Goal: Task Accomplishment & Management: Manage account settings

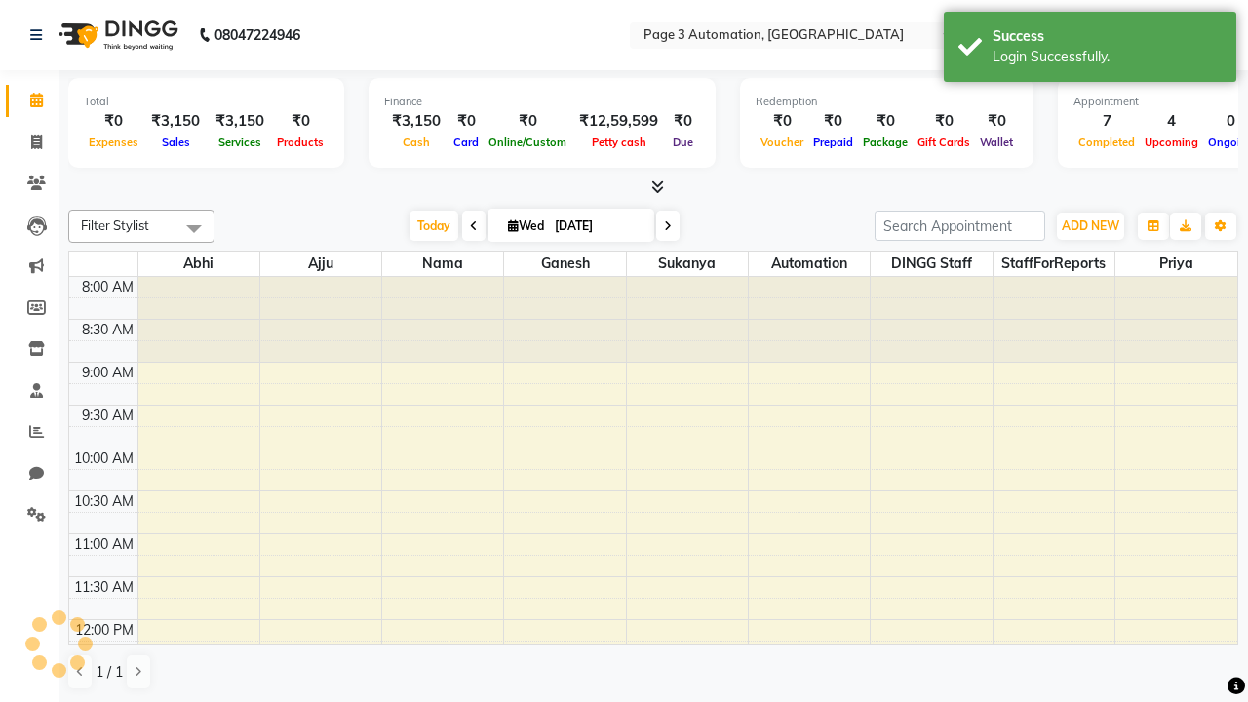
select select "en"
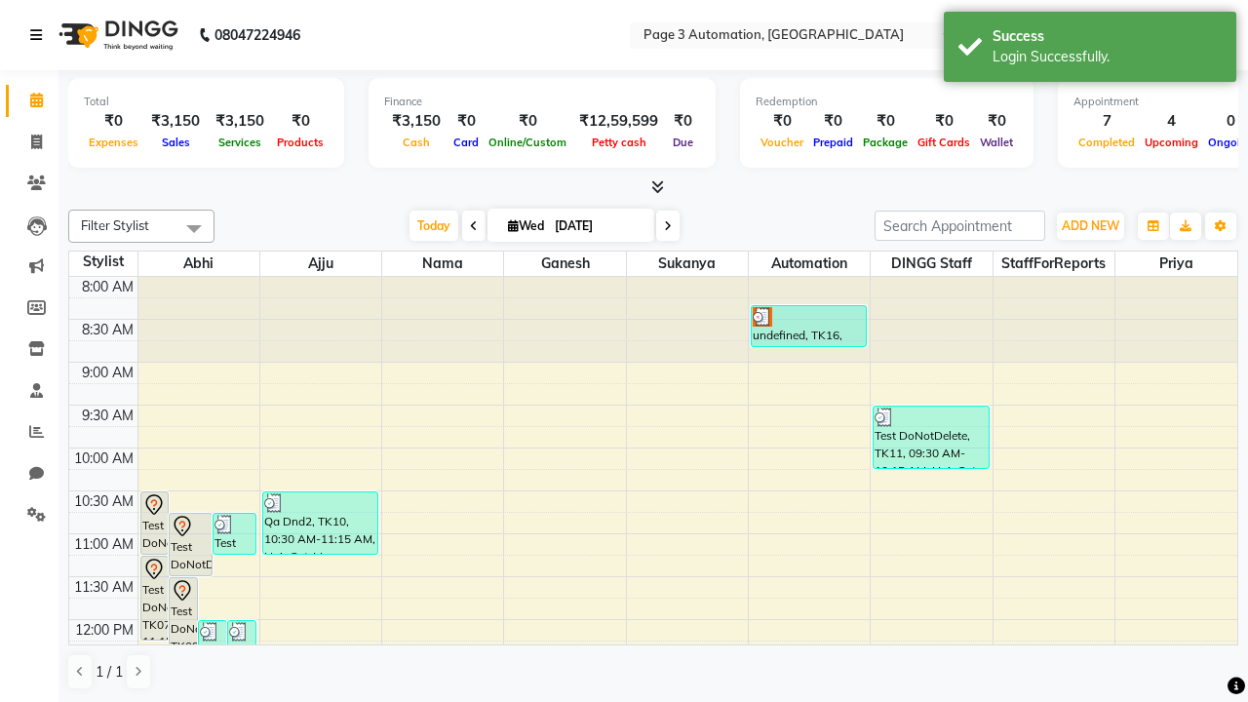
click at [40, 35] on icon at bounding box center [36, 35] width 12 height 14
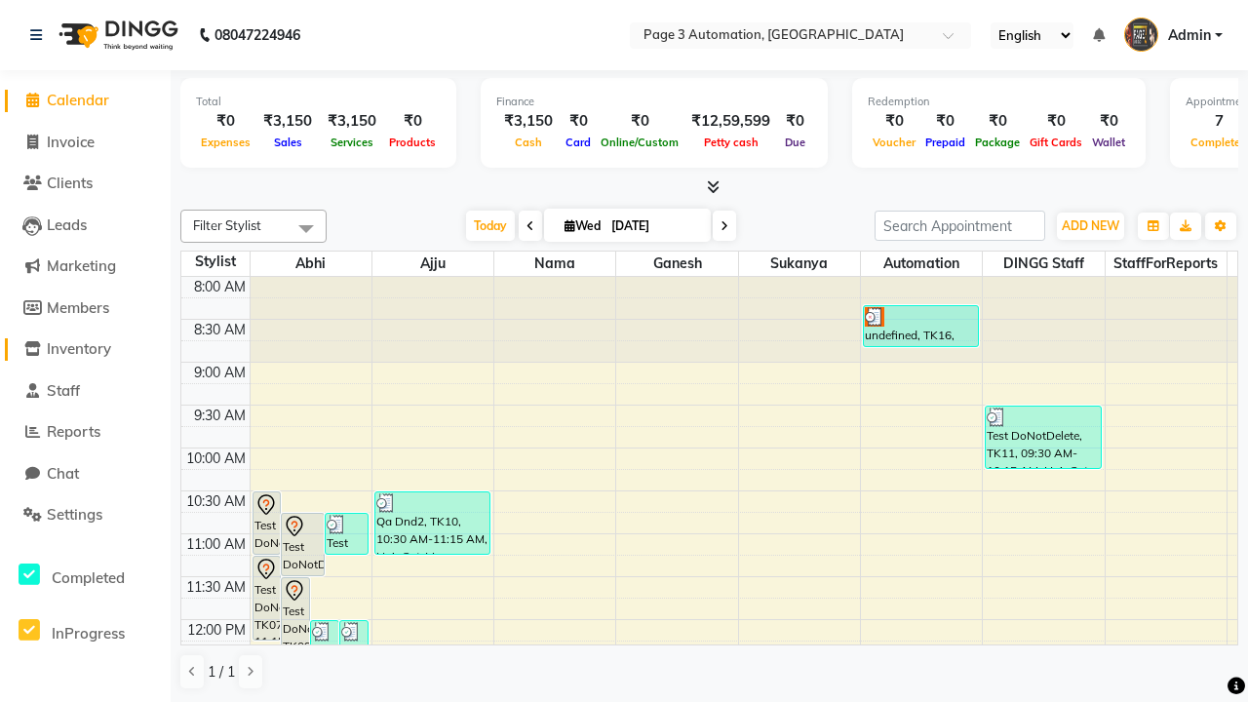
click at [85, 349] on span "Inventory" at bounding box center [79, 348] width 64 height 19
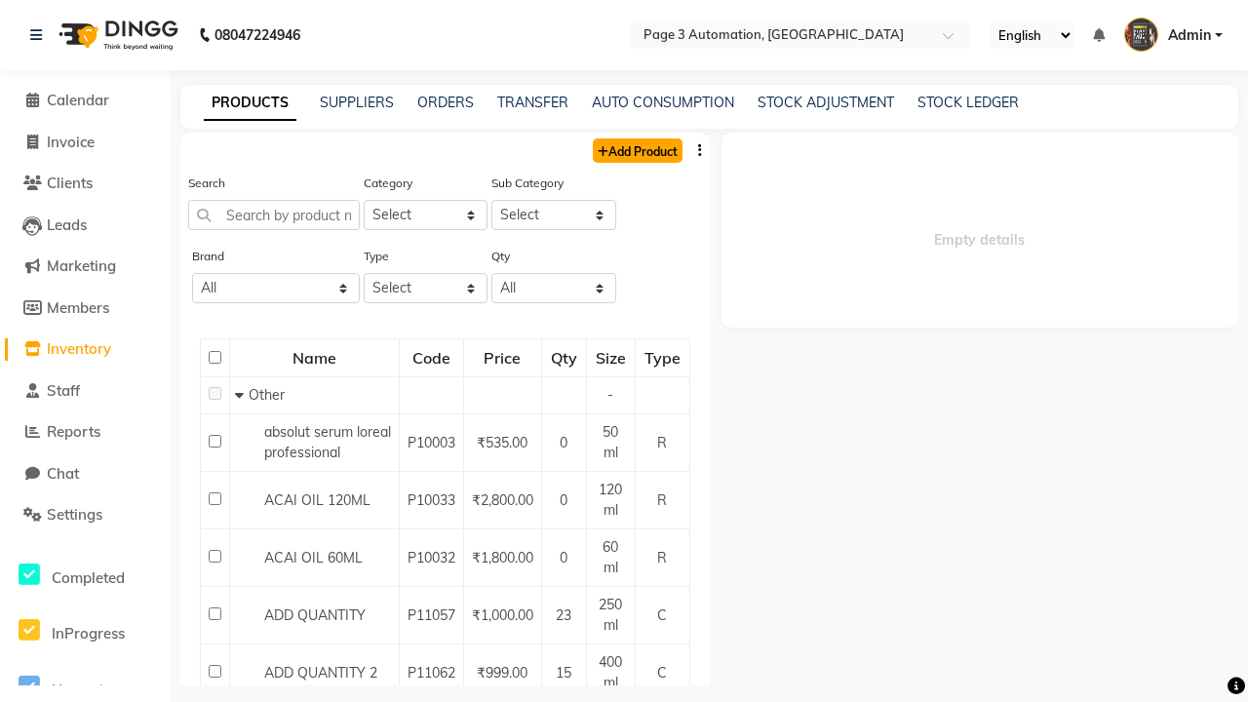
click at [636, 150] on link "Add Product" at bounding box center [638, 150] width 90 height 24
select select "true"
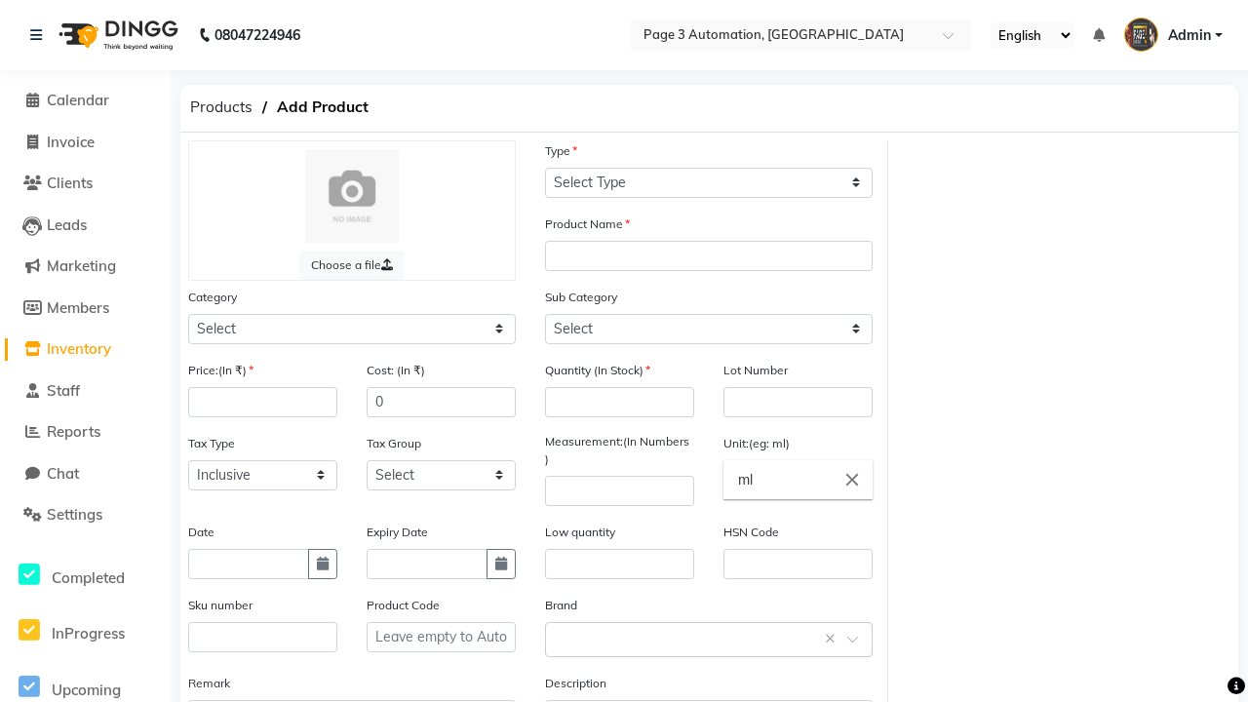
select select "C"
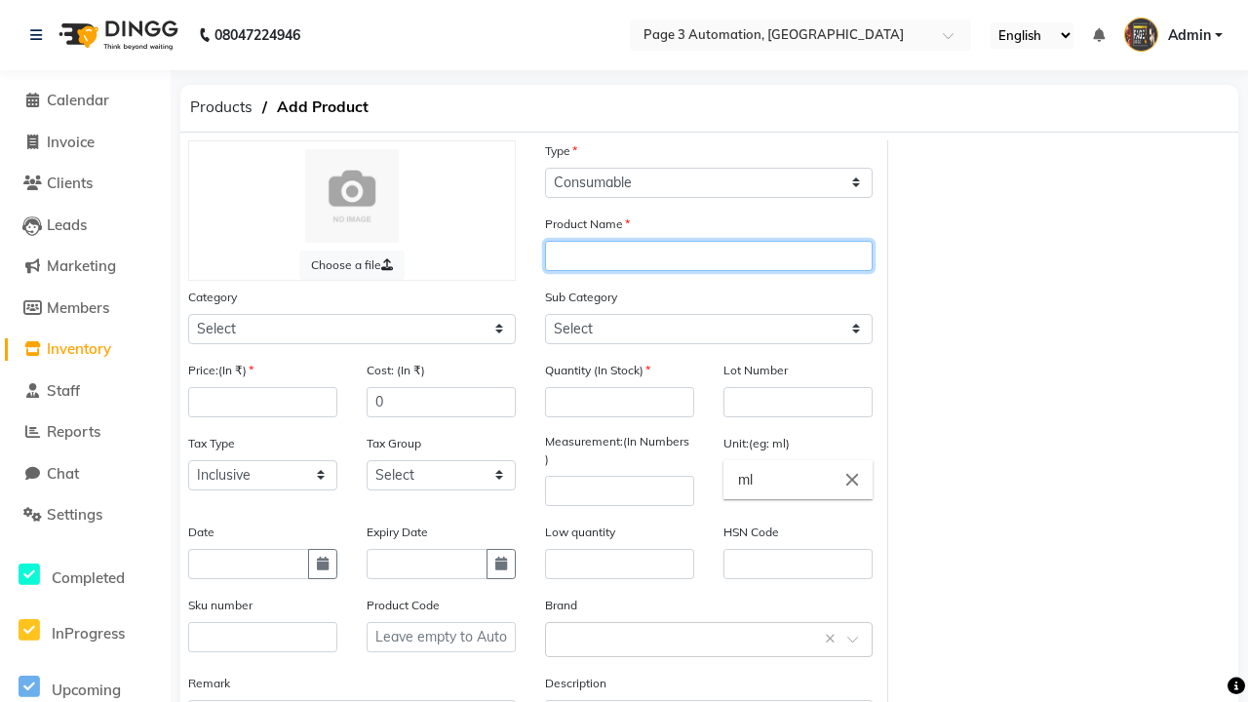
type input "Automation Product xYI3s"
select select "1000"
select select "1002"
type input "Automation Product xYI3s"
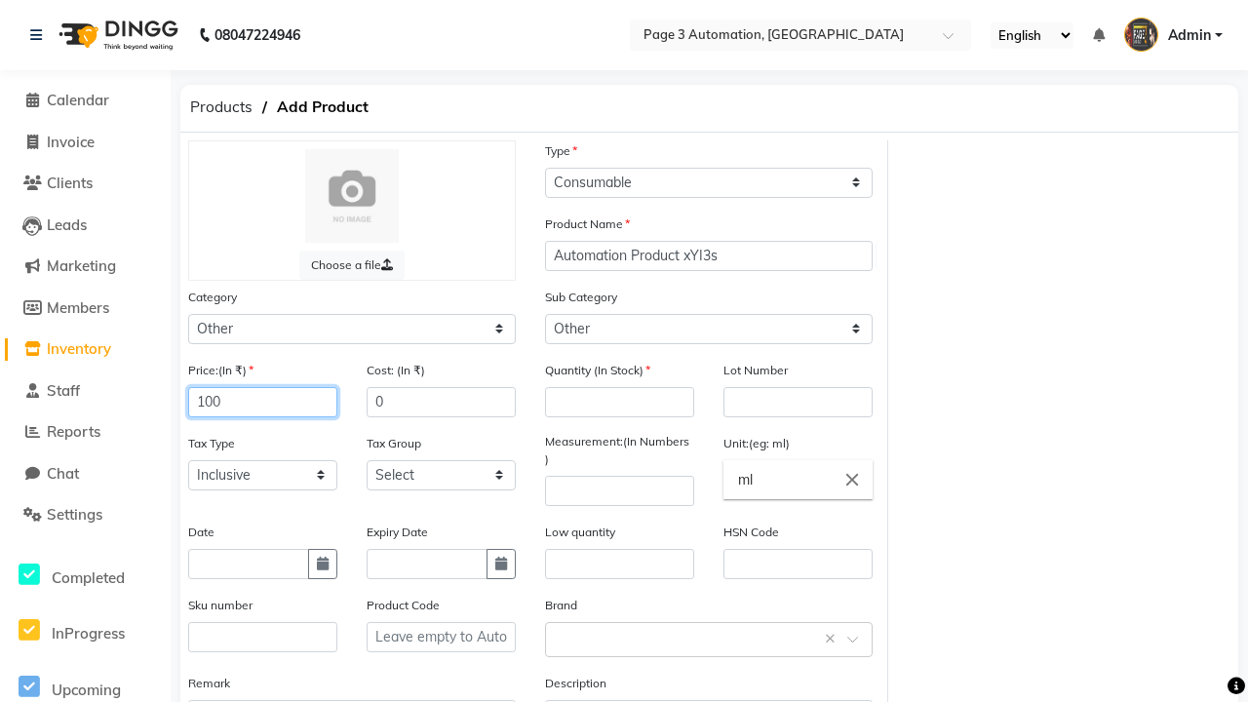
type input "100"
type input "150"
type input "100"
type input "1000"
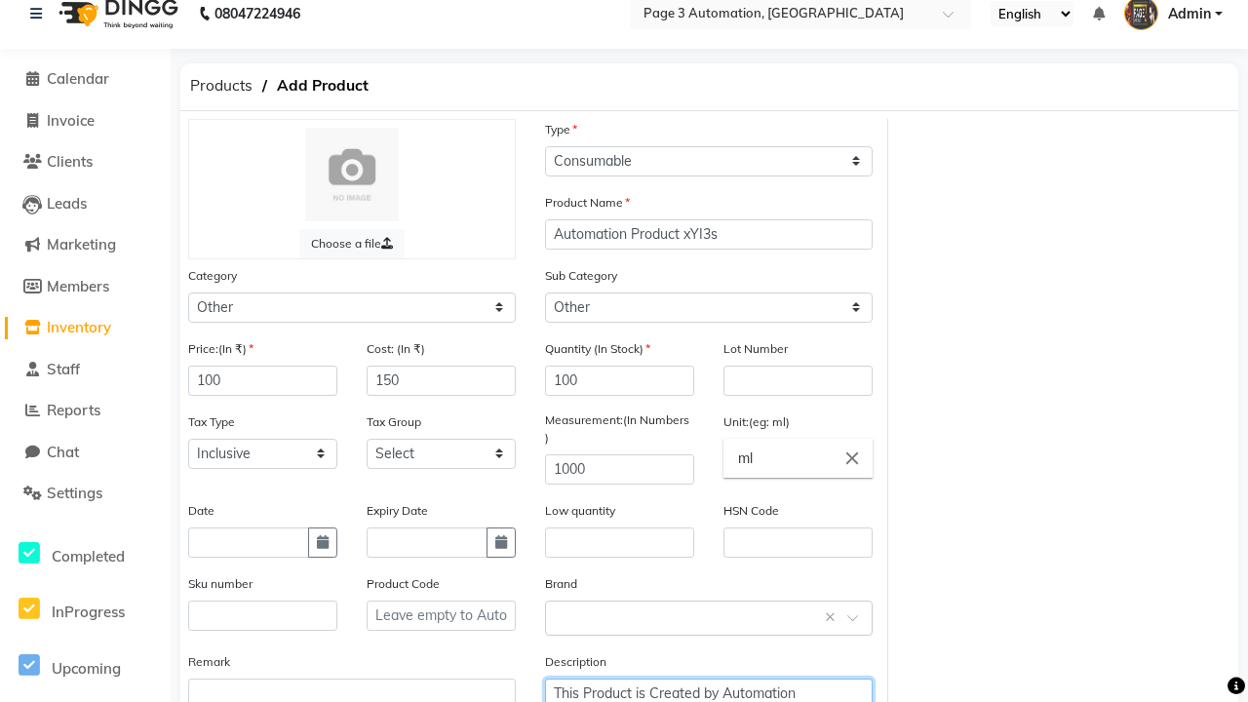
type textarea "This Product is Created by Automation"
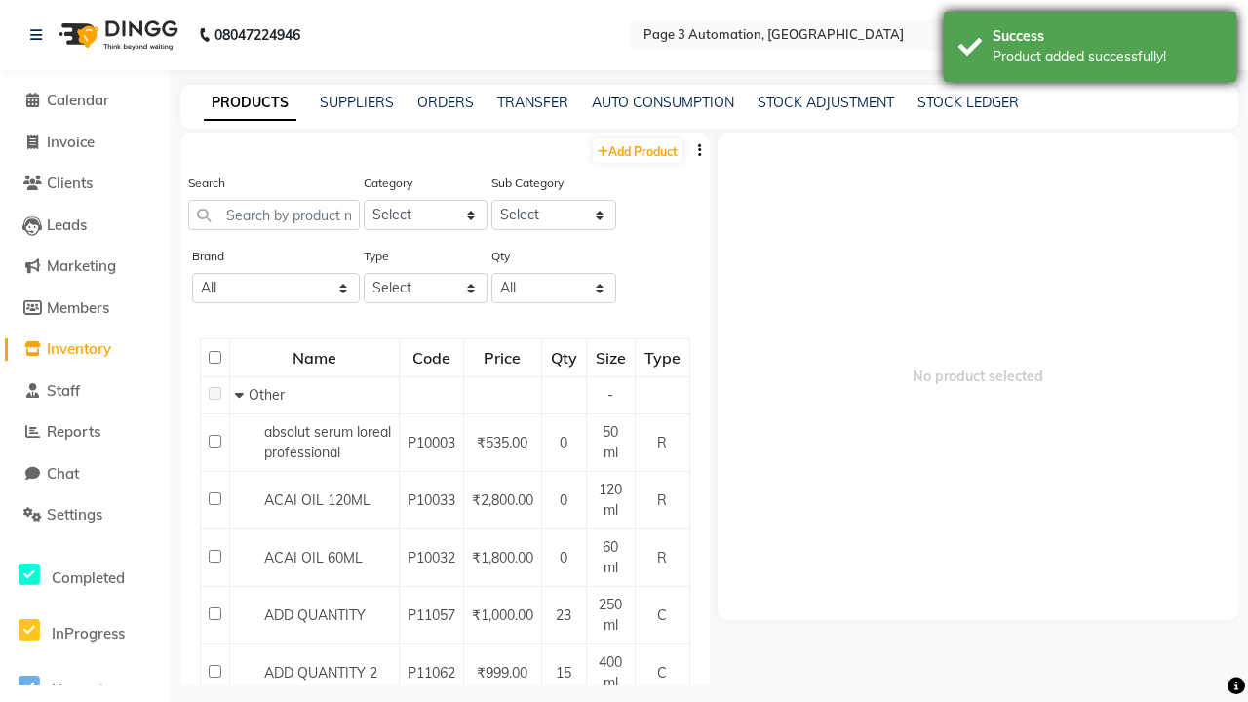
click at [1090, 50] on div "Product added successfully!" at bounding box center [1107, 57] width 229 height 20
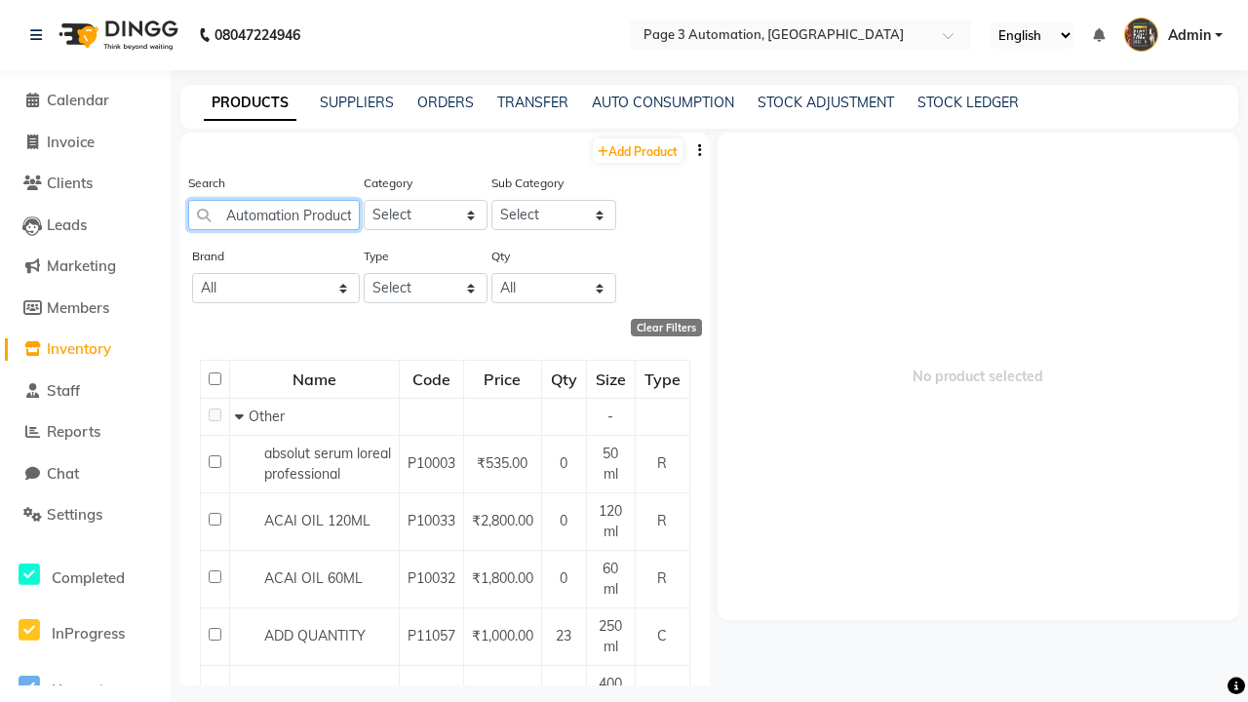
scroll to position [0, 39]
type input "Automation Product xYI3s"
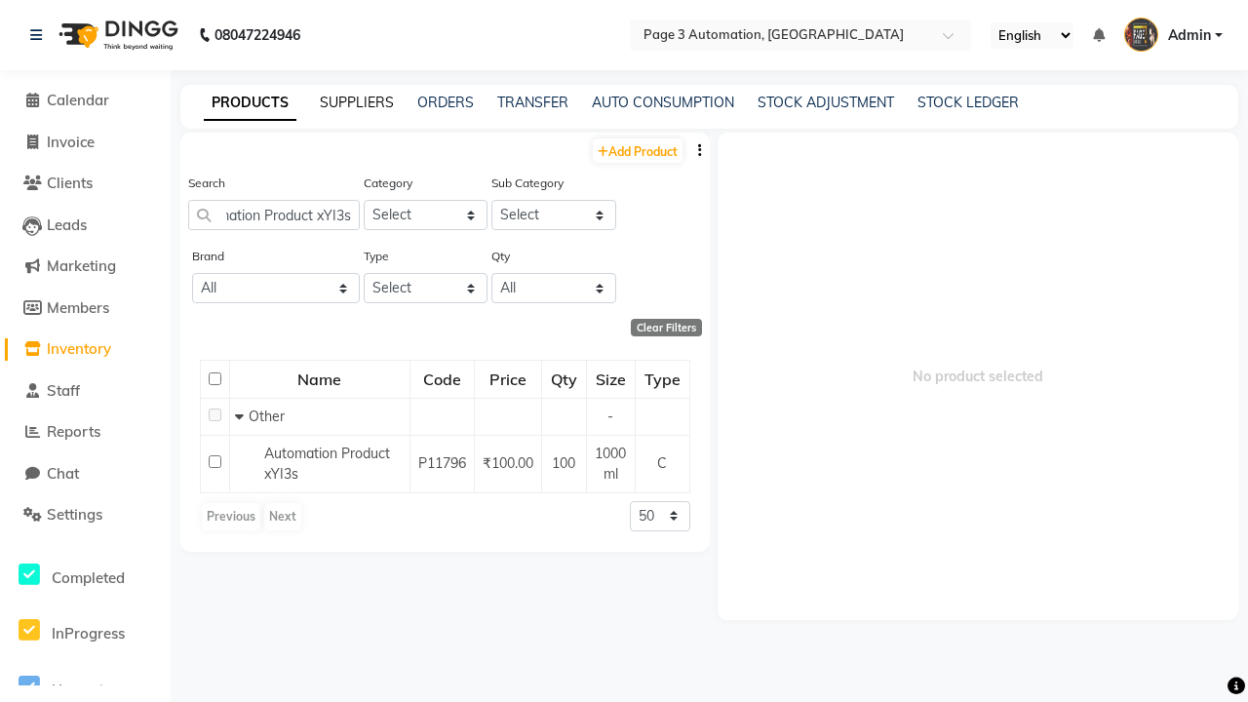
click at [357, 102] on link "SUPPLIERS" at bounding box center [357, 103] width 74 height 18
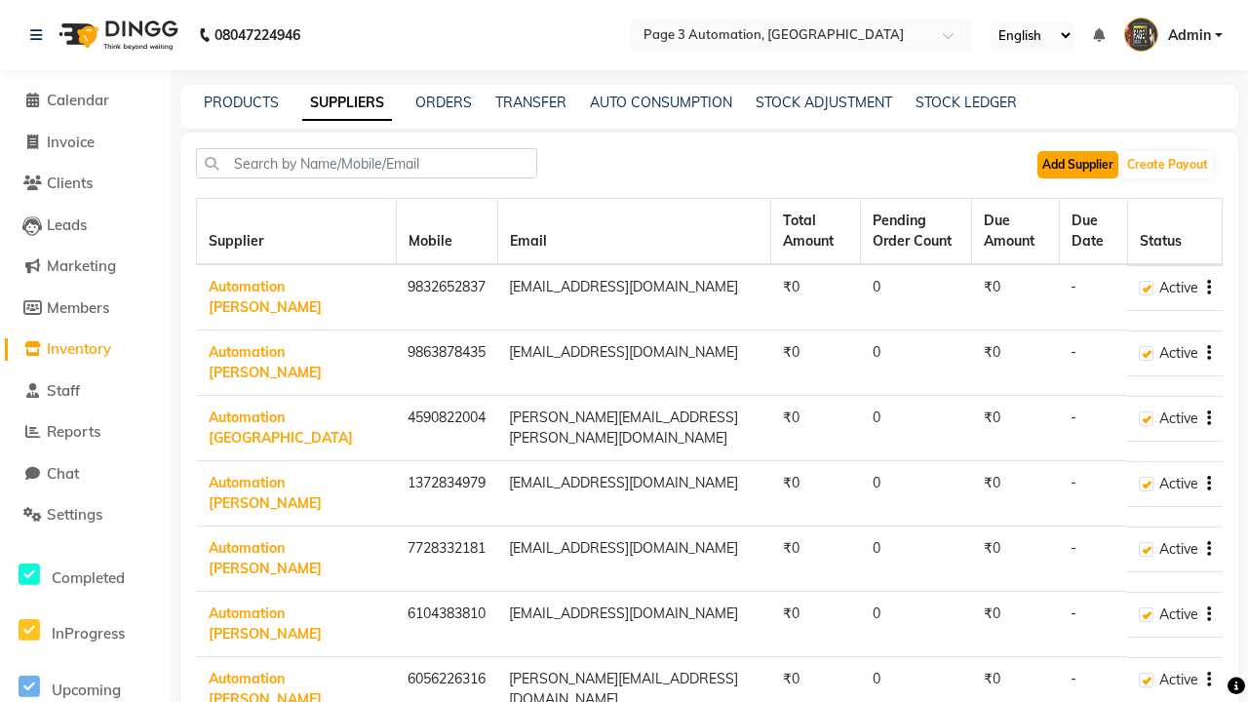
click at [1078, 164] on button "Add Supplier" at bounding box center [1078, 164] width 81 height 27
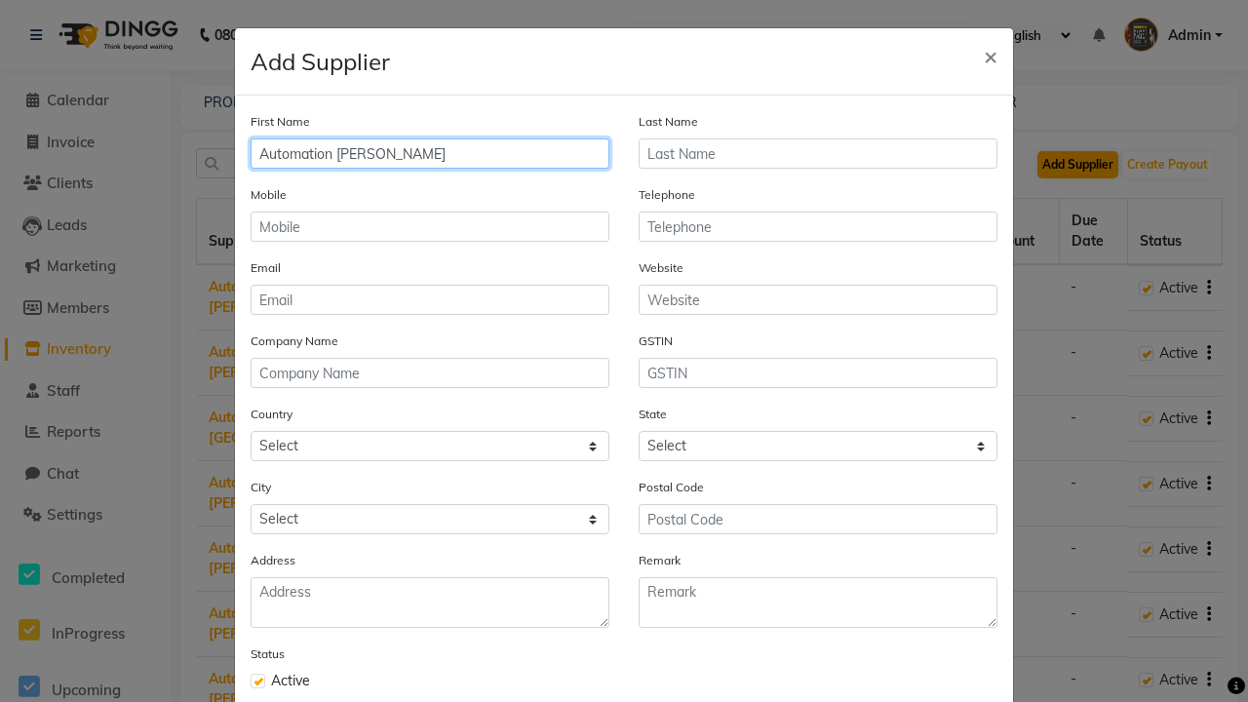
type input "Automation [PERSON_NAME]"
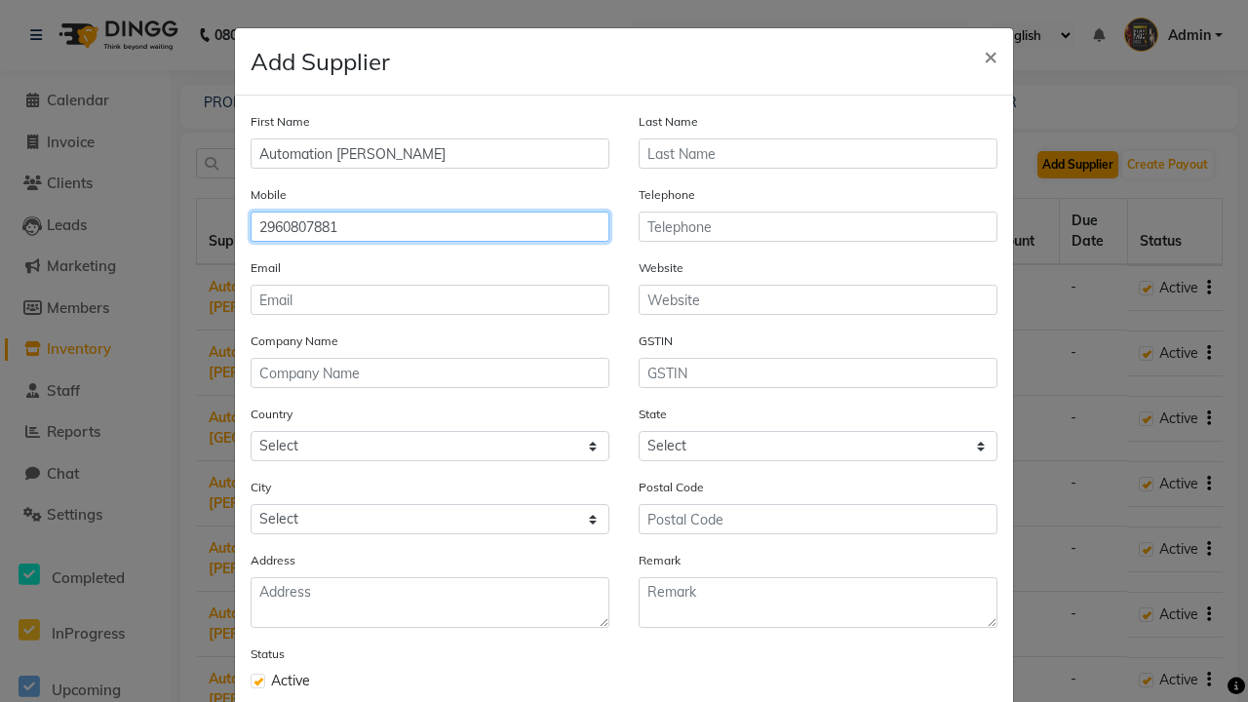
type input "2960807881"
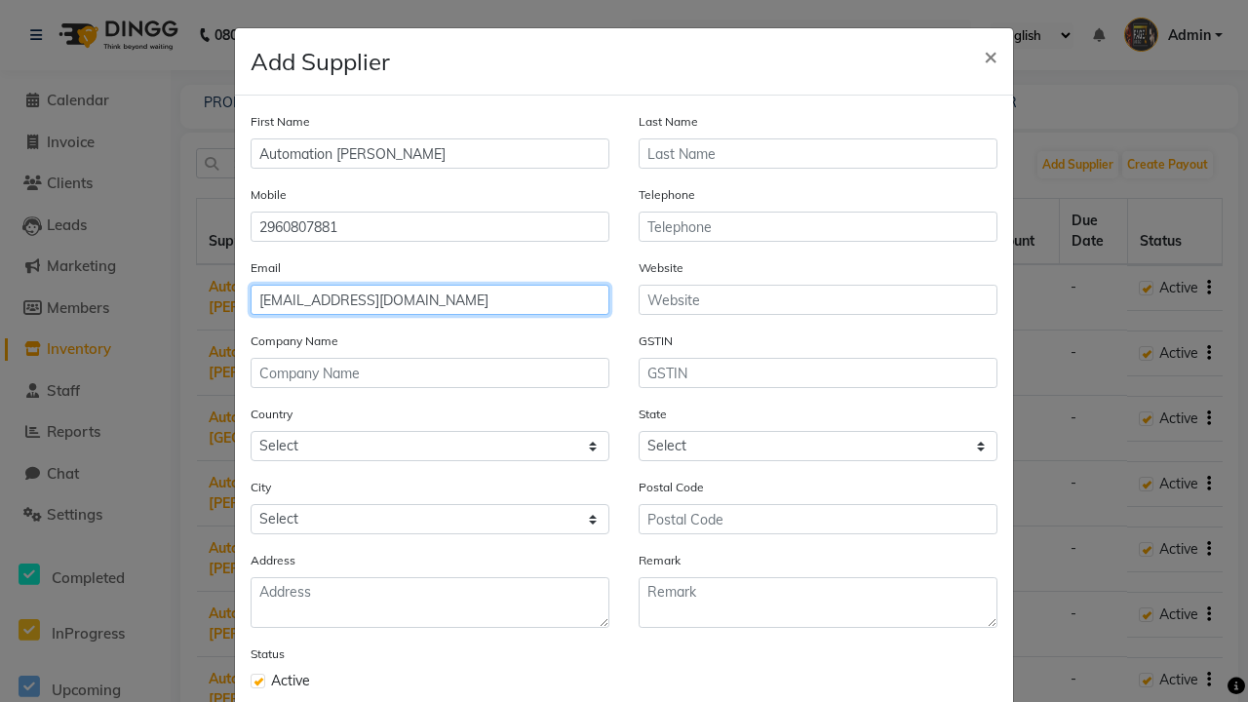
type input "[EMAIL_ADDRESS][DOMAIN_NAME]"
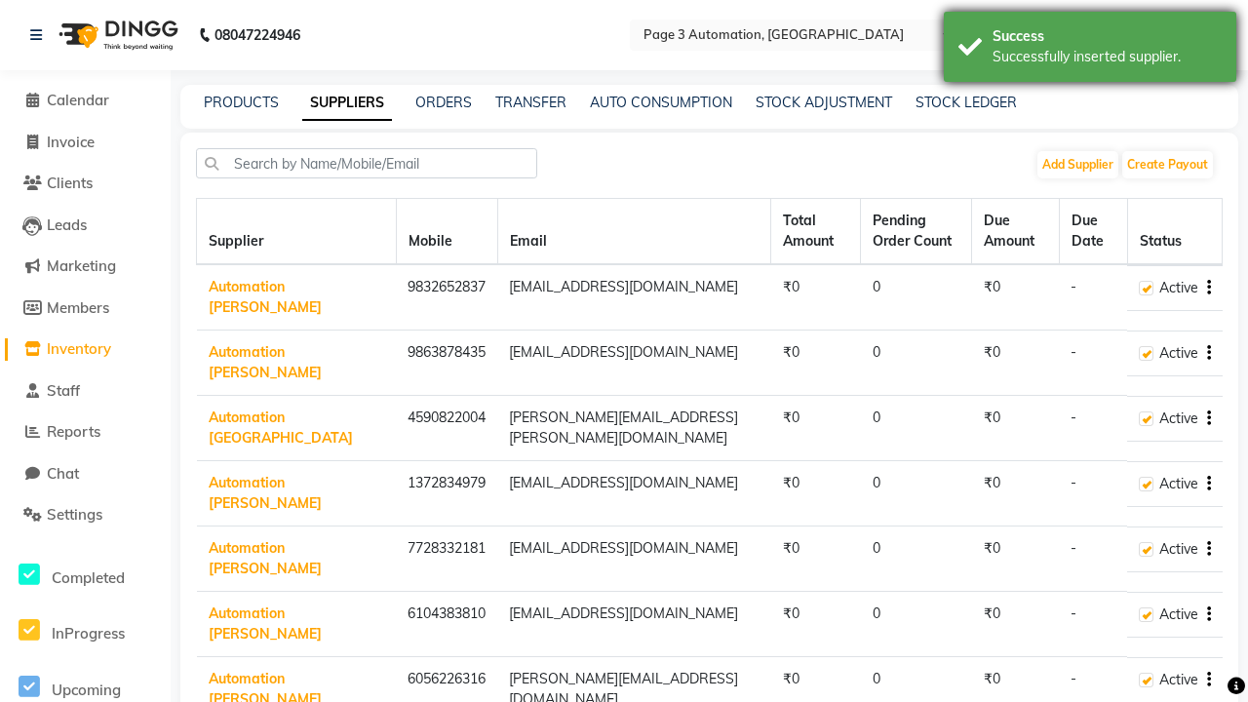
click at [1090, 50] on div "Successfully inserted supplier." at bounding box center [1107, 57] width 229 height 20
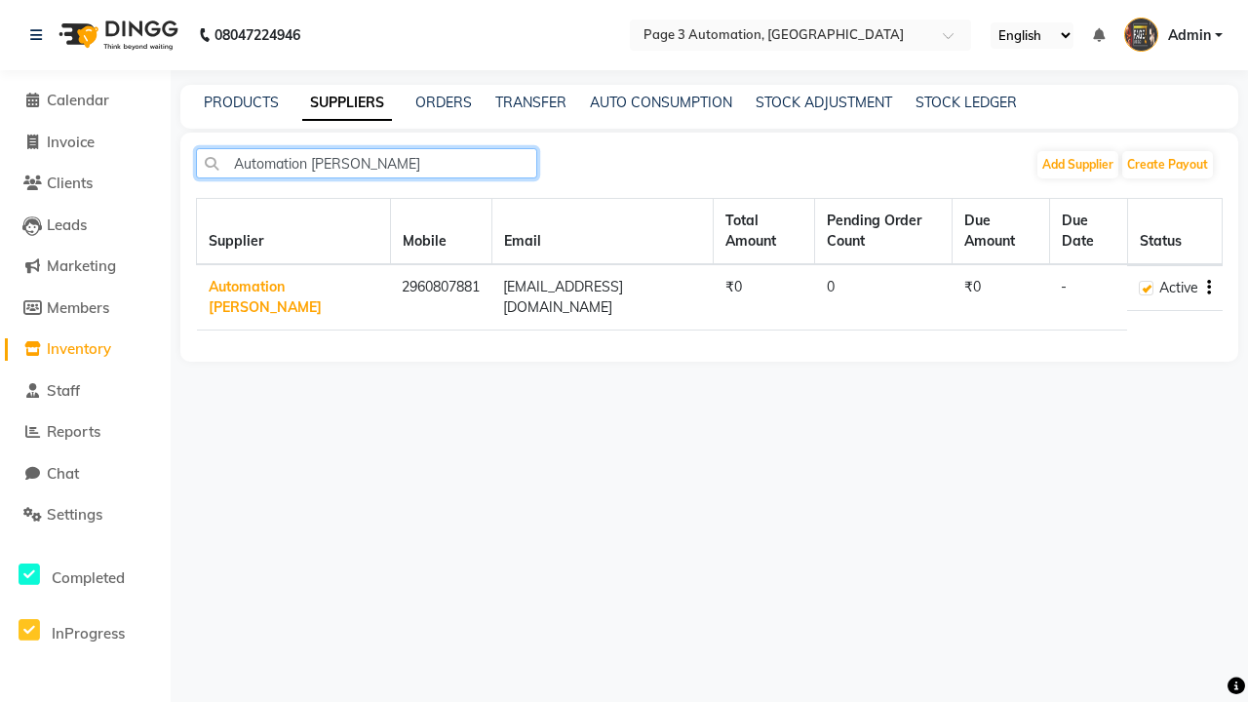
type input "Automation [PERSON_NAME]"
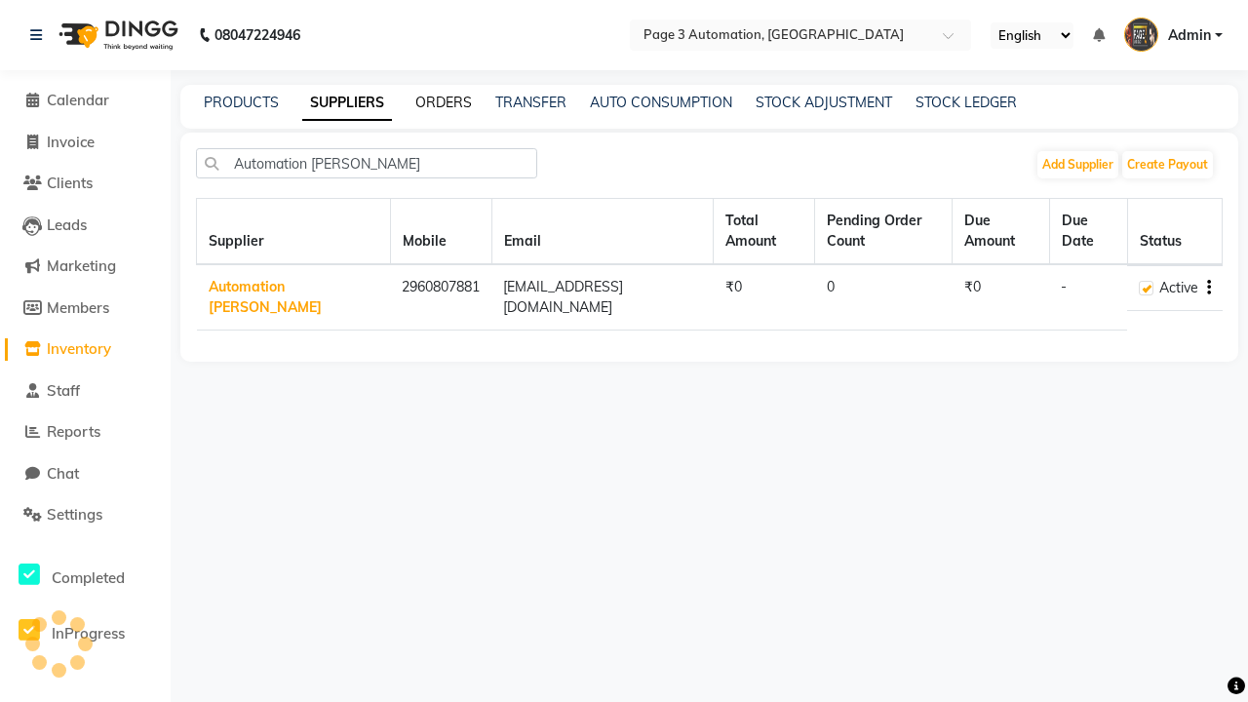
click at [444, 102] on link "ORDERS" at bounding box center [443, 103] width 57 height 18
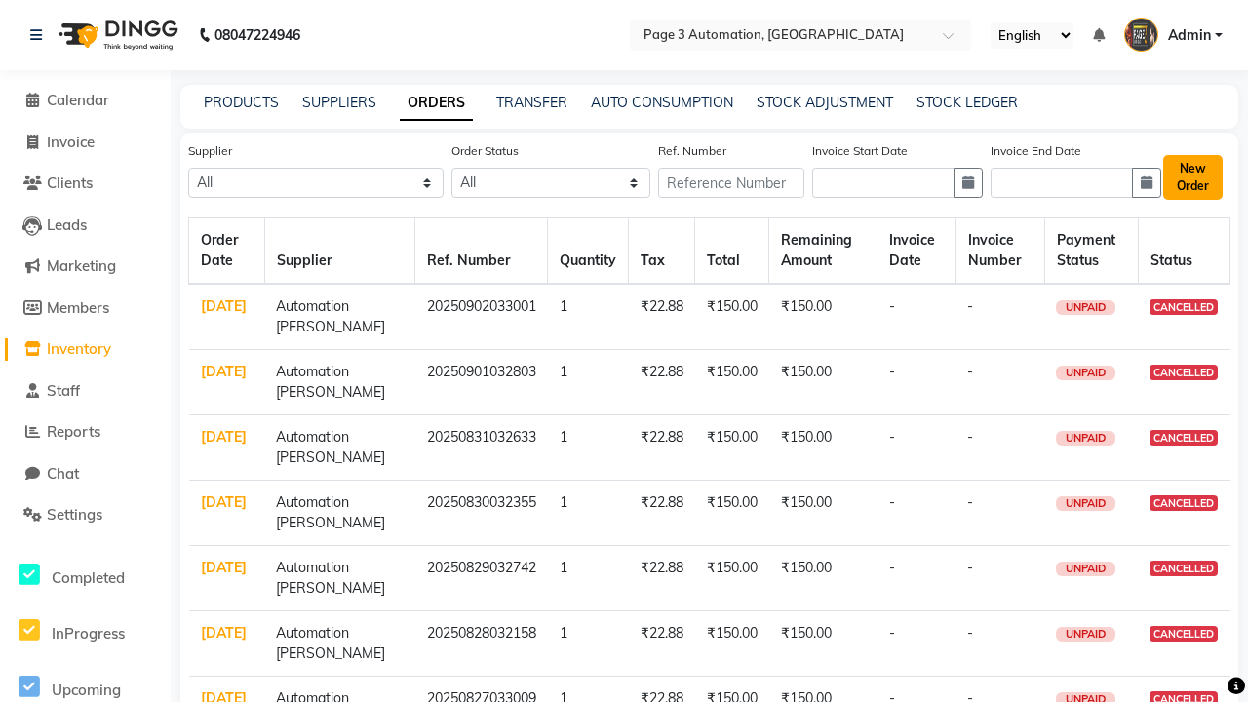
click at [1192, 177] on button "New Order" at bounding box center [1193, 177] width 59 height 45
select select "true"
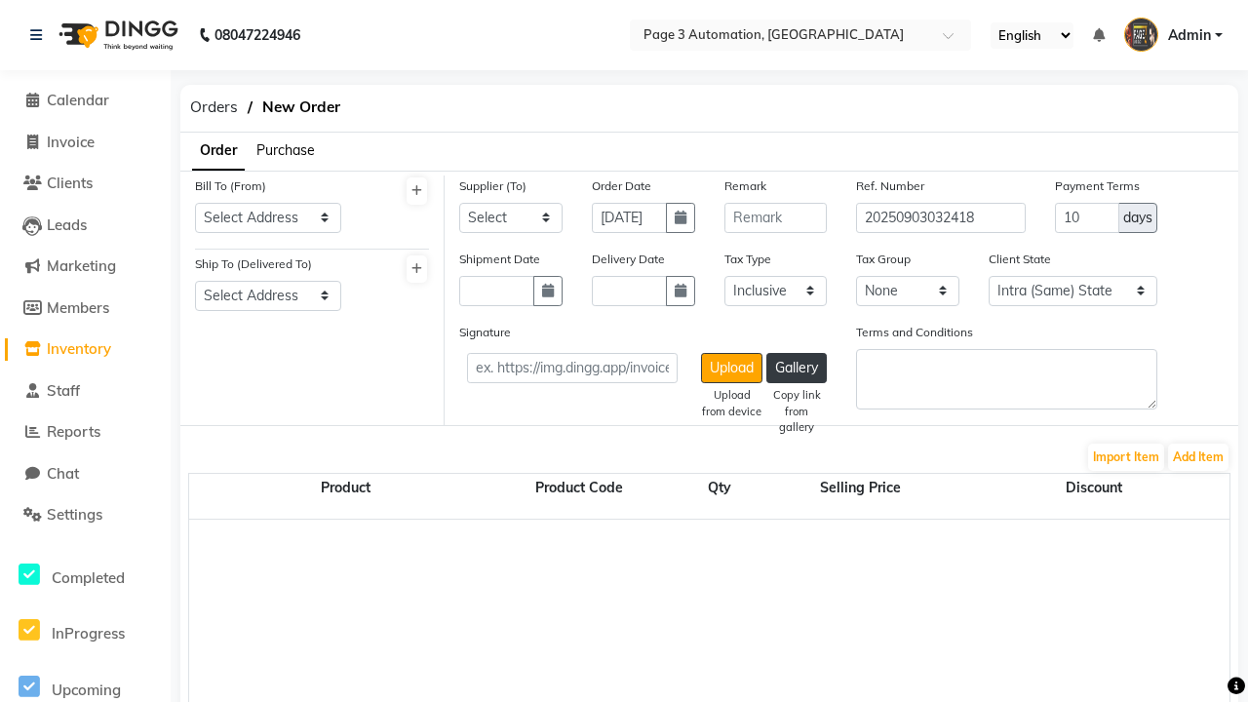
select select "3529"
select select "1325"
select select "1326"
select select "5771"
click at [1199, 456] on button "Add Item" at bounding box center [1198, 457] width 60 height 27
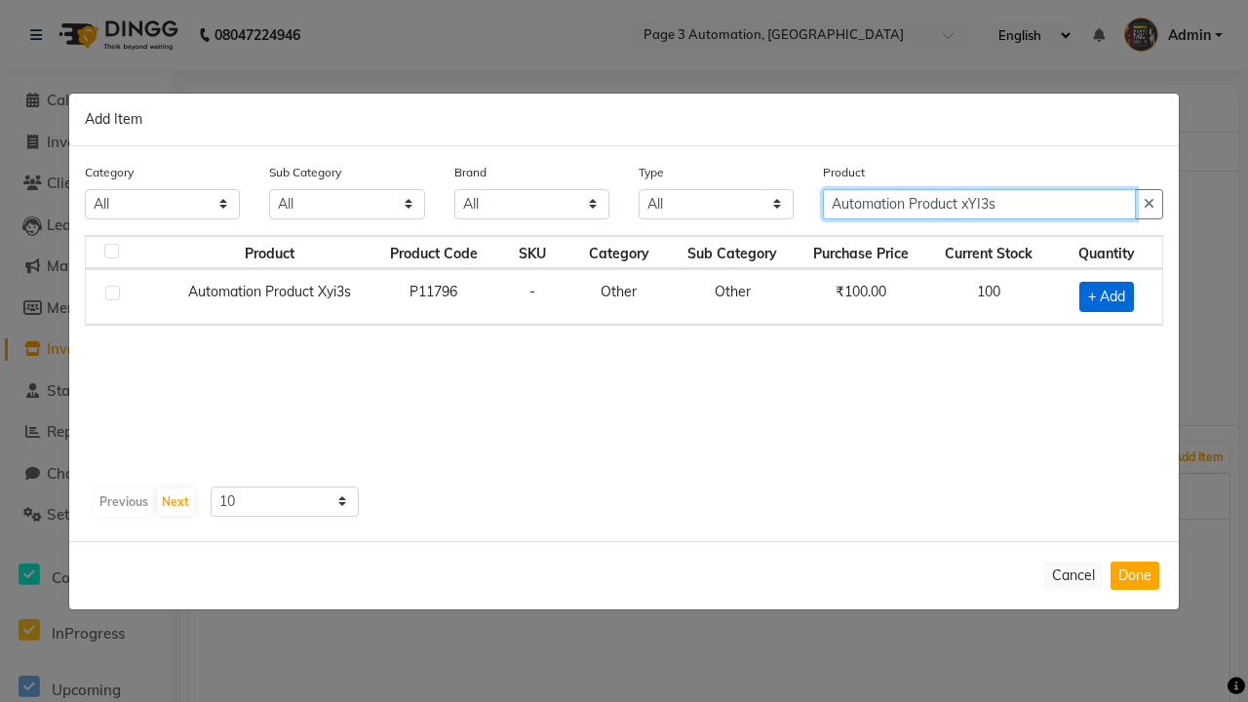
type input "Automation Product xYI3s"
click at [1107, 296] on span "+ Add" at bounding box center [1107, 297] width 55 height 30
checkbox input "true"
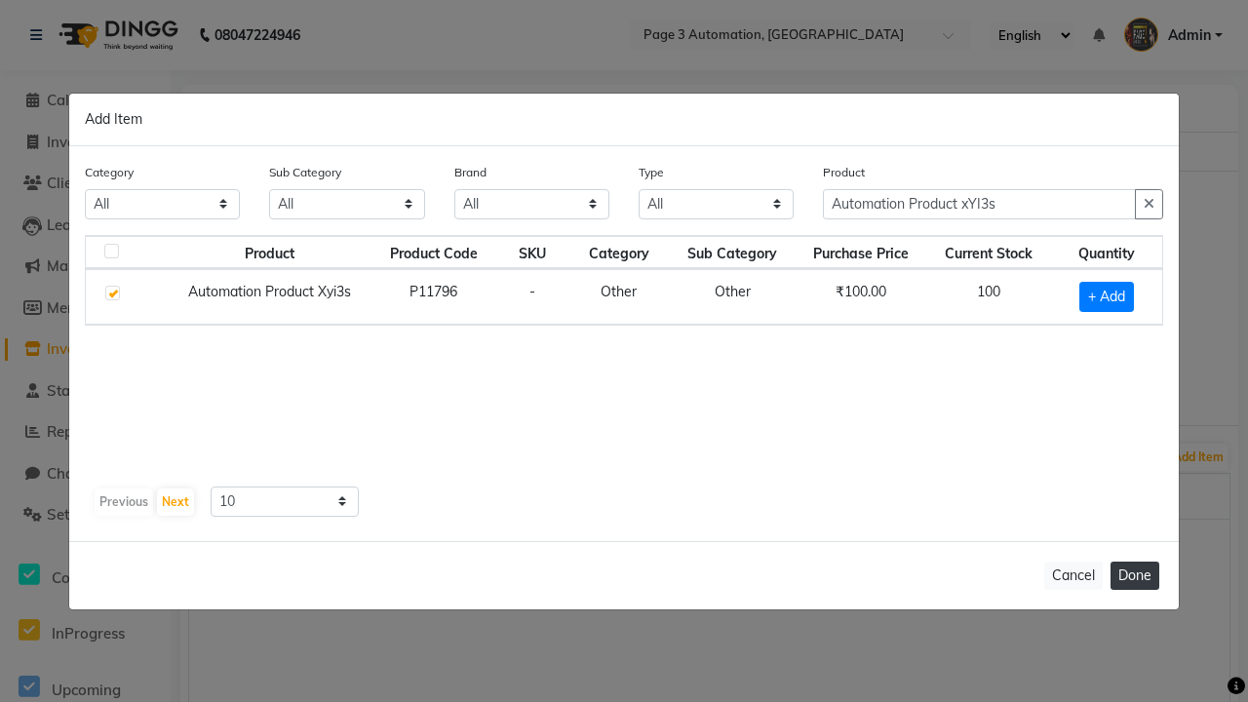
click at [1135, 575] on button "Done" at bounding box center [1135, 576] width 49 height 28
select select "3529"
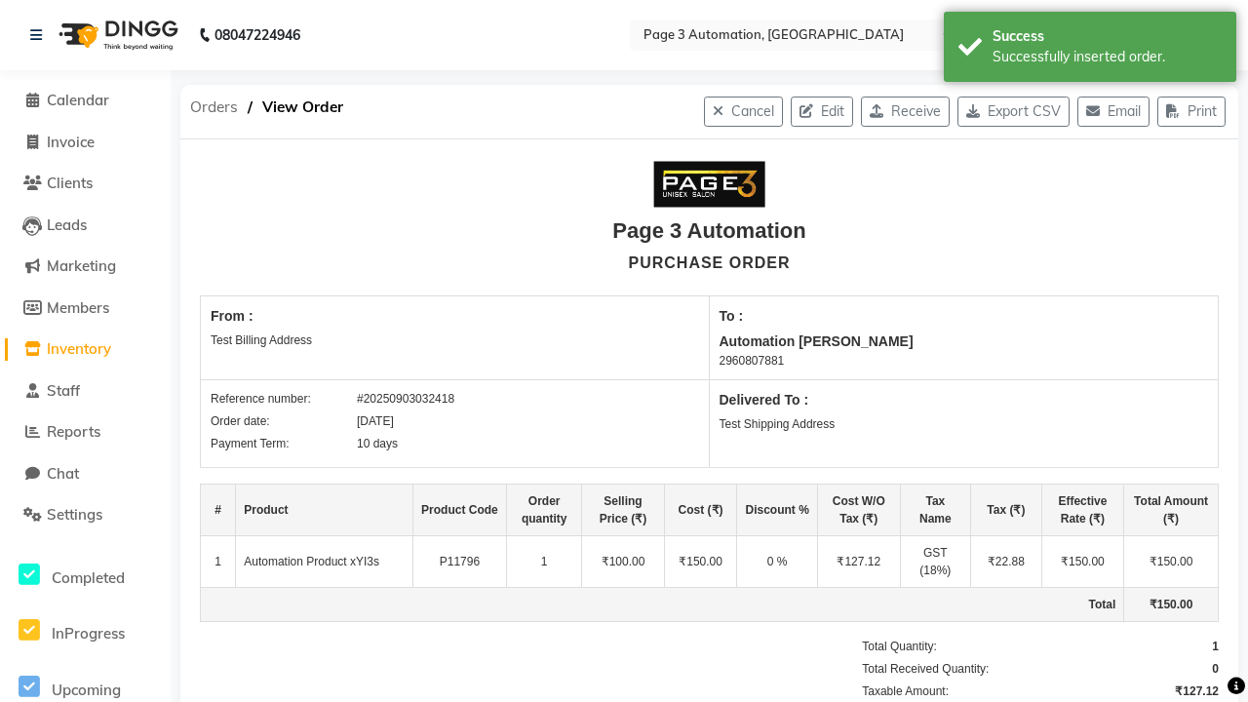
click at [1090, 50] on div "Successfully inserted order." at bounding box center [1107, 57] width 229 height 20
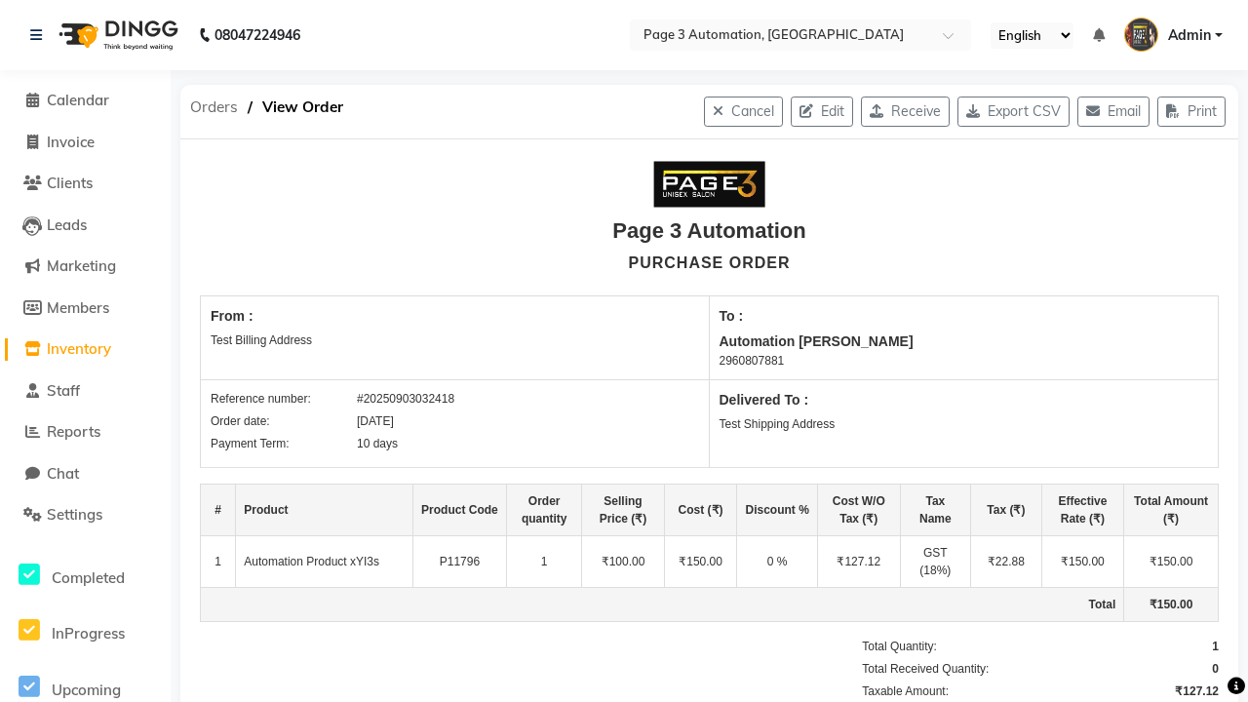
click at [214, 107] on span "Orders" at bounding box center [213, 107] width 67 height 35
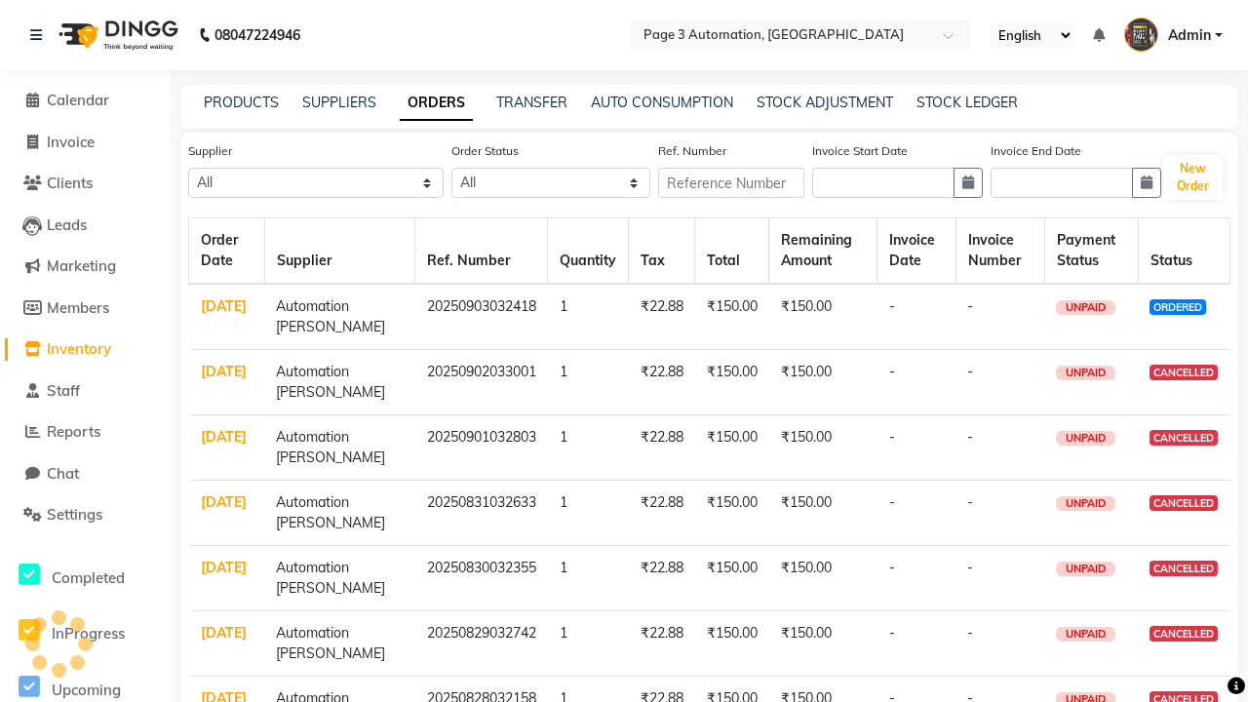
select select "5771"
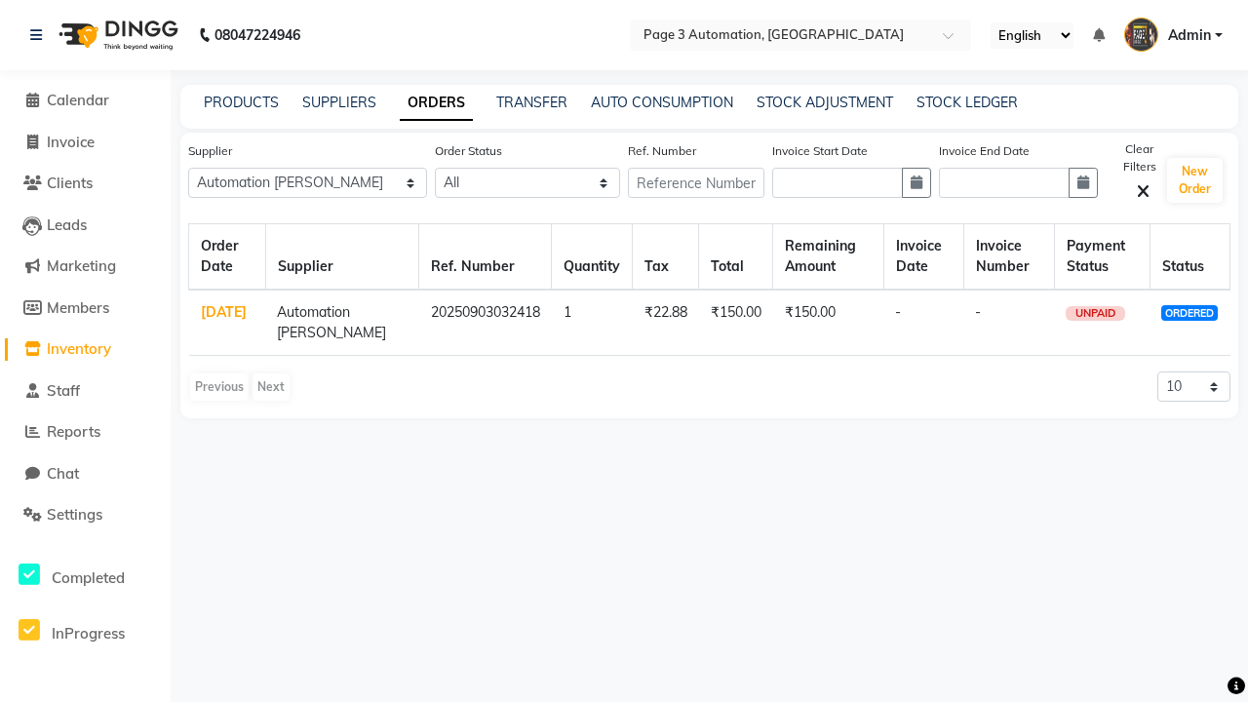
click at [436, 102] on link "ORDERS" at bounding box center [436, 103] width 73 height 35
click at [224, 312] on link "[DATE]" at bounding box center [224, 312] width 46 height 18
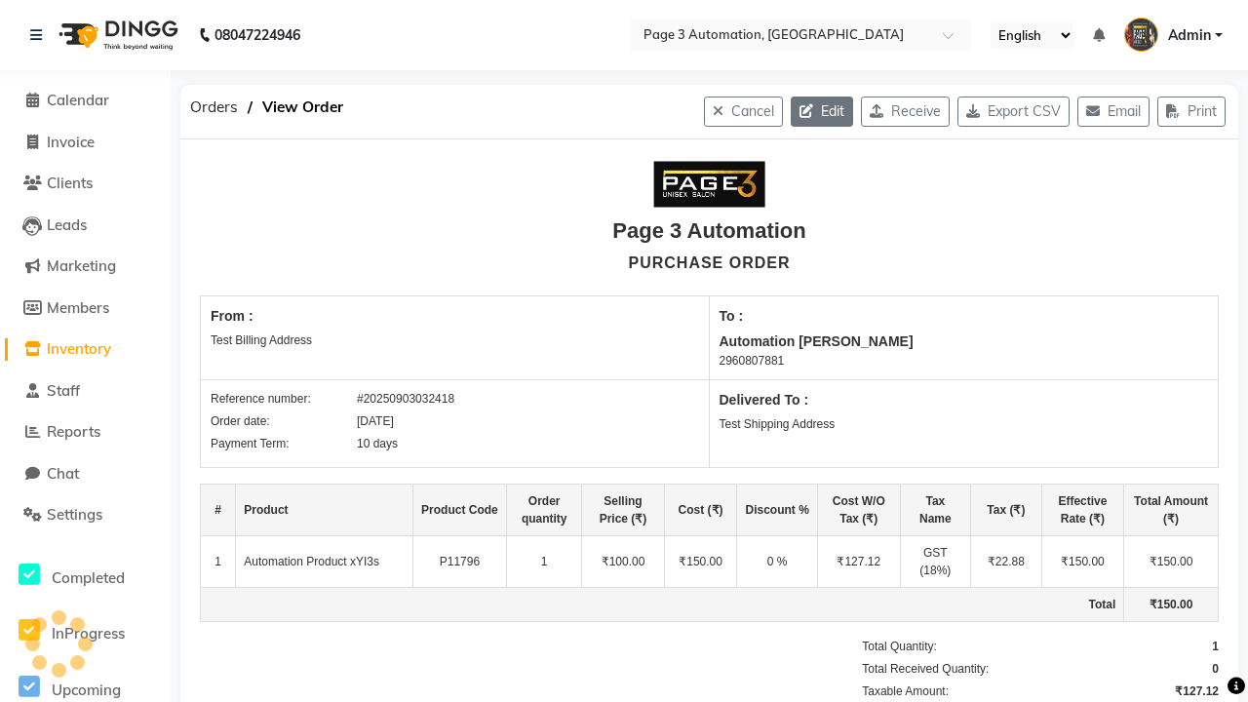
click at [800, 111] on icon "button" at bounding box center [810, 111] width 21 height 14
select select "1325"
select select "1326"
select select "5771"
select select "true"
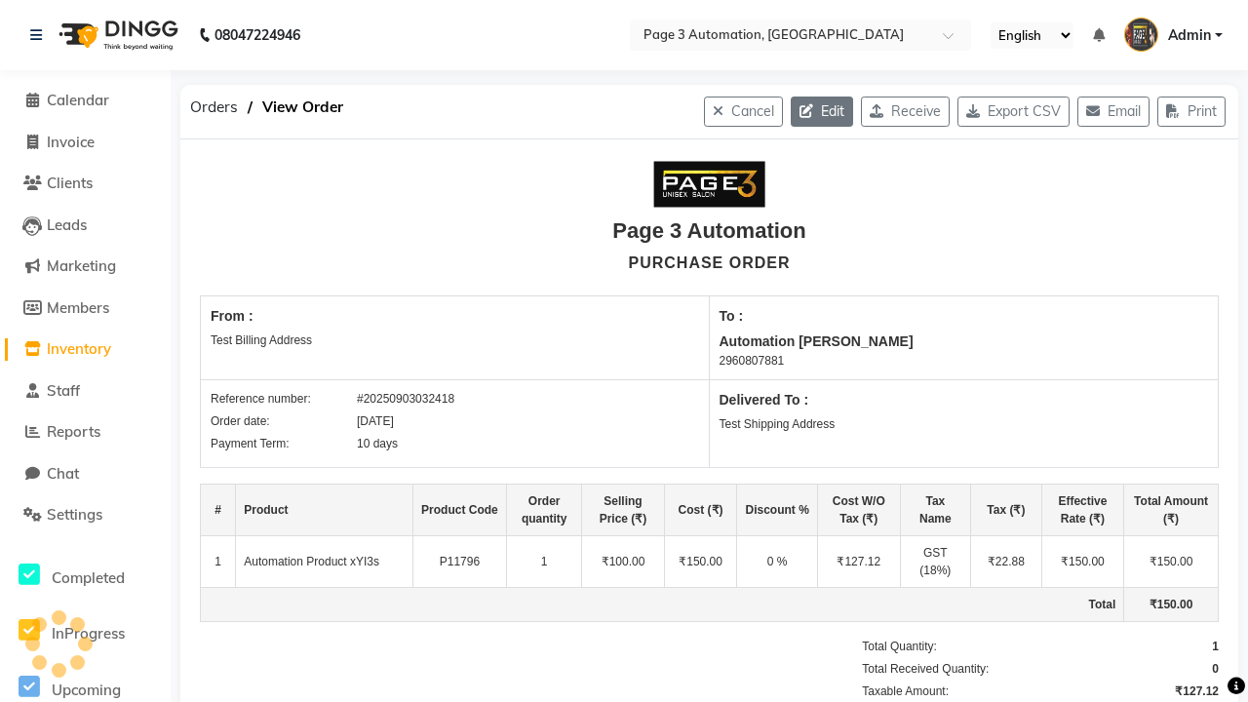
select select "3529"
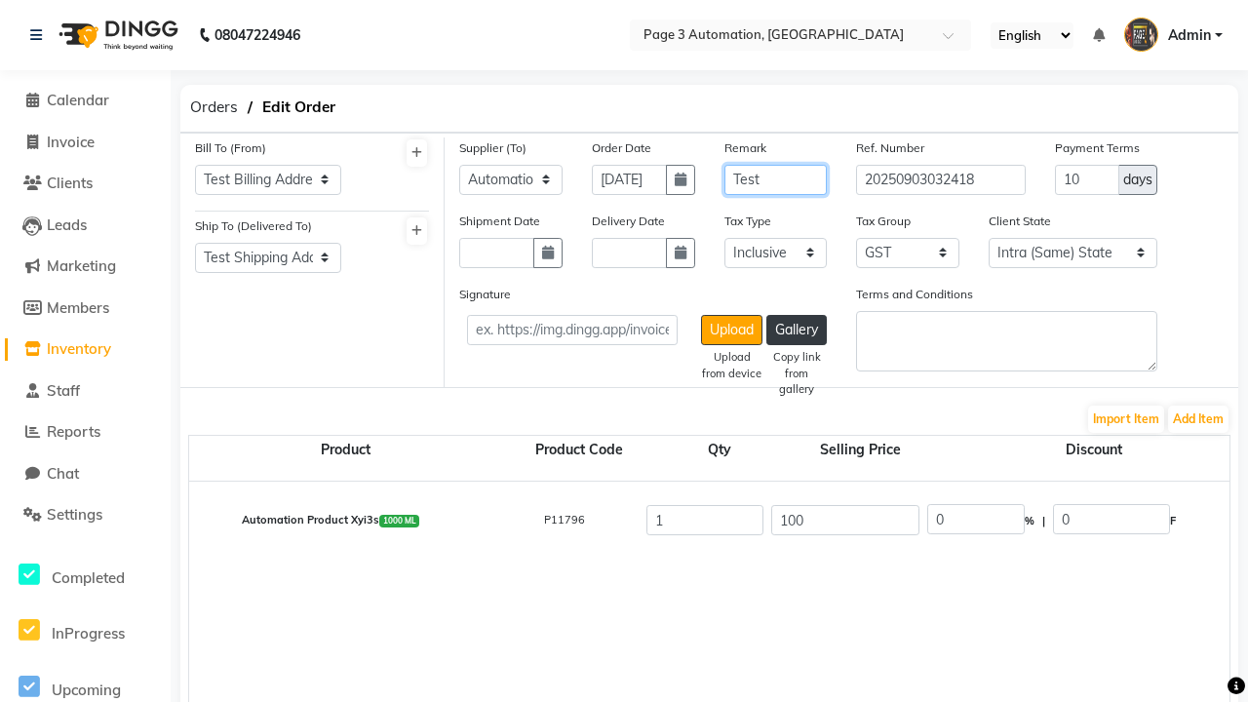
type input "Test"
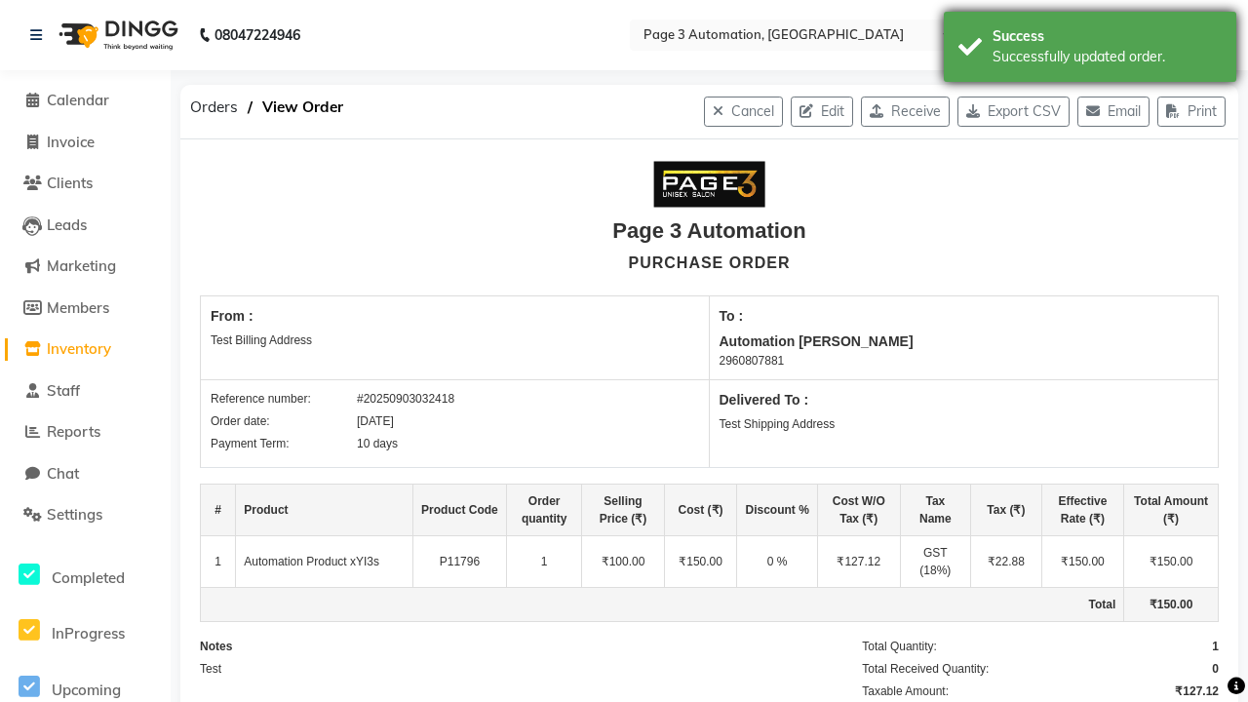
click at [1090, 50] on div "Successfully updated order." at bounding box center [1107, 57] width 229 height 20
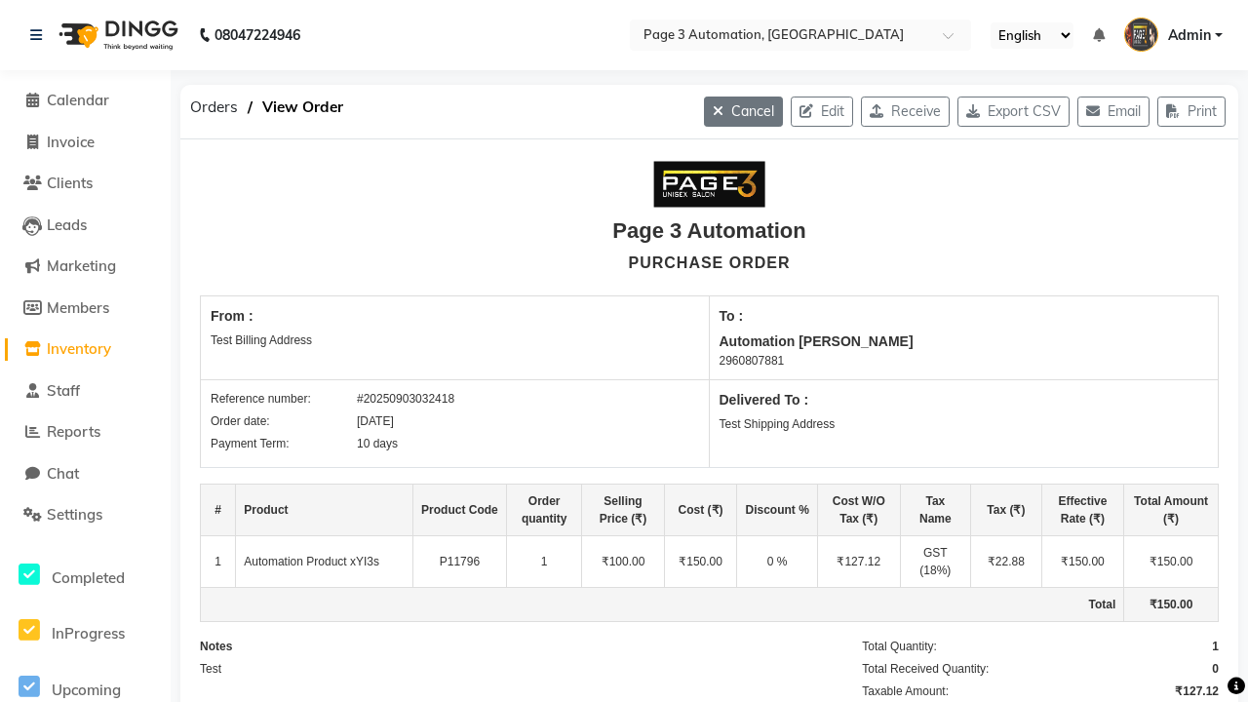
click at [722, 111] on button "Cancel" at bounding box center [743, 112] width 79 height 30
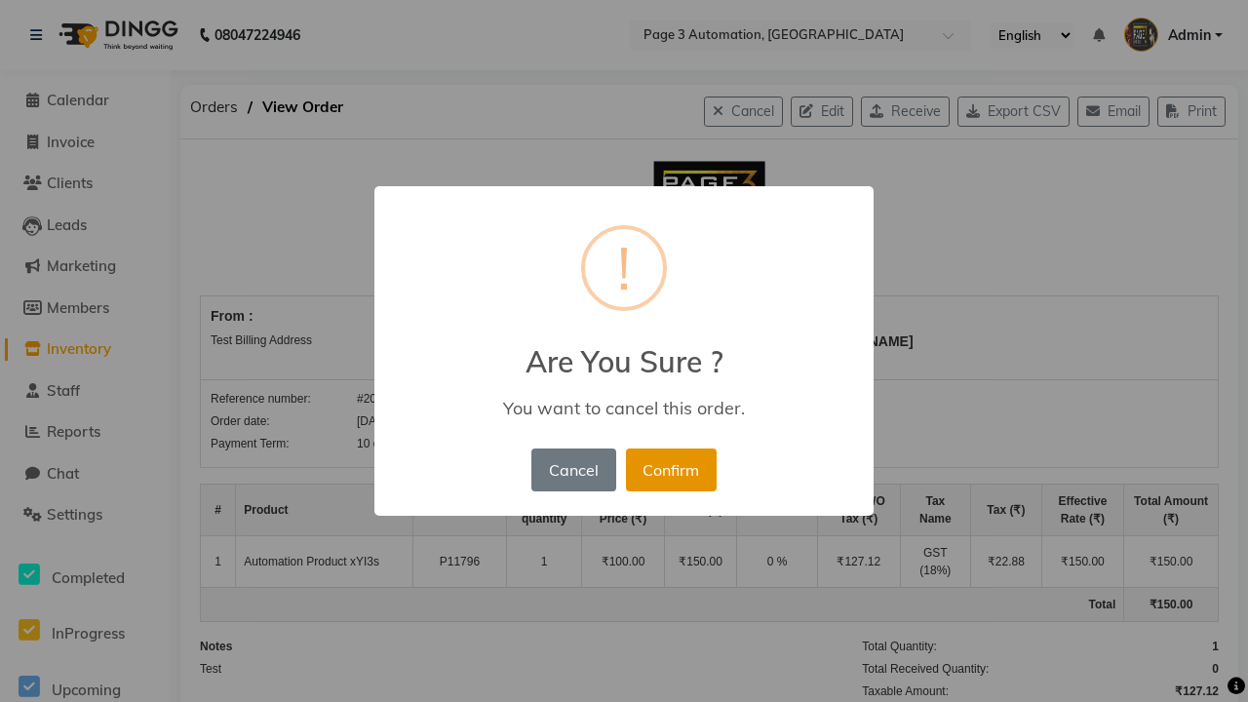
click at [671, 469] on button "Confirm" at bounding box center [671, 470] width 91 height 43
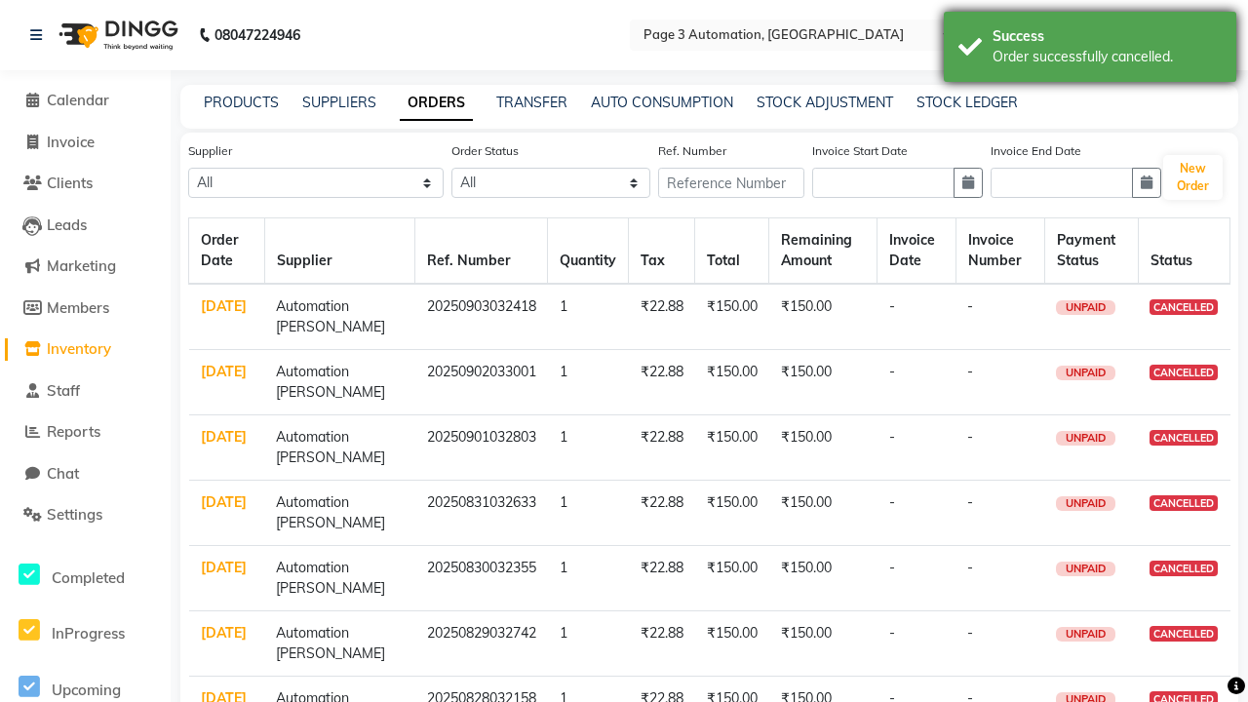
click at [1090, 50] on div "Order successfully cancelled." at bounding box center [1107, 57] width 229 height 20
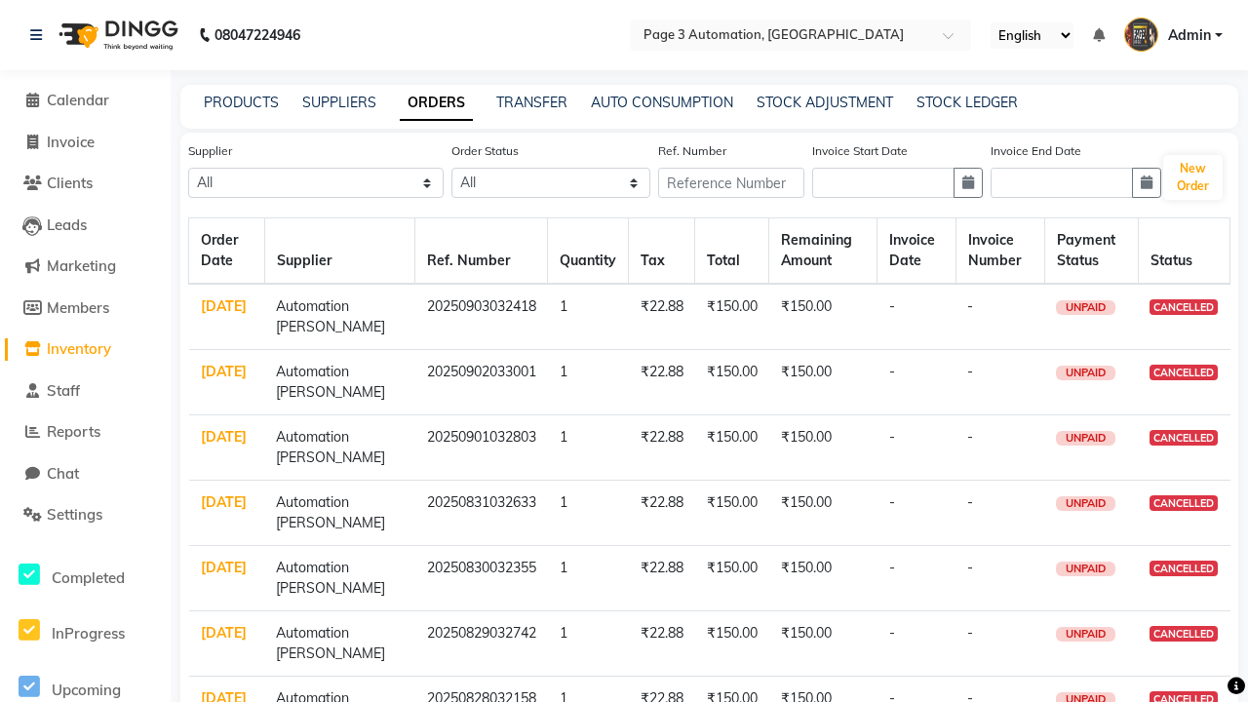
select select "5771"
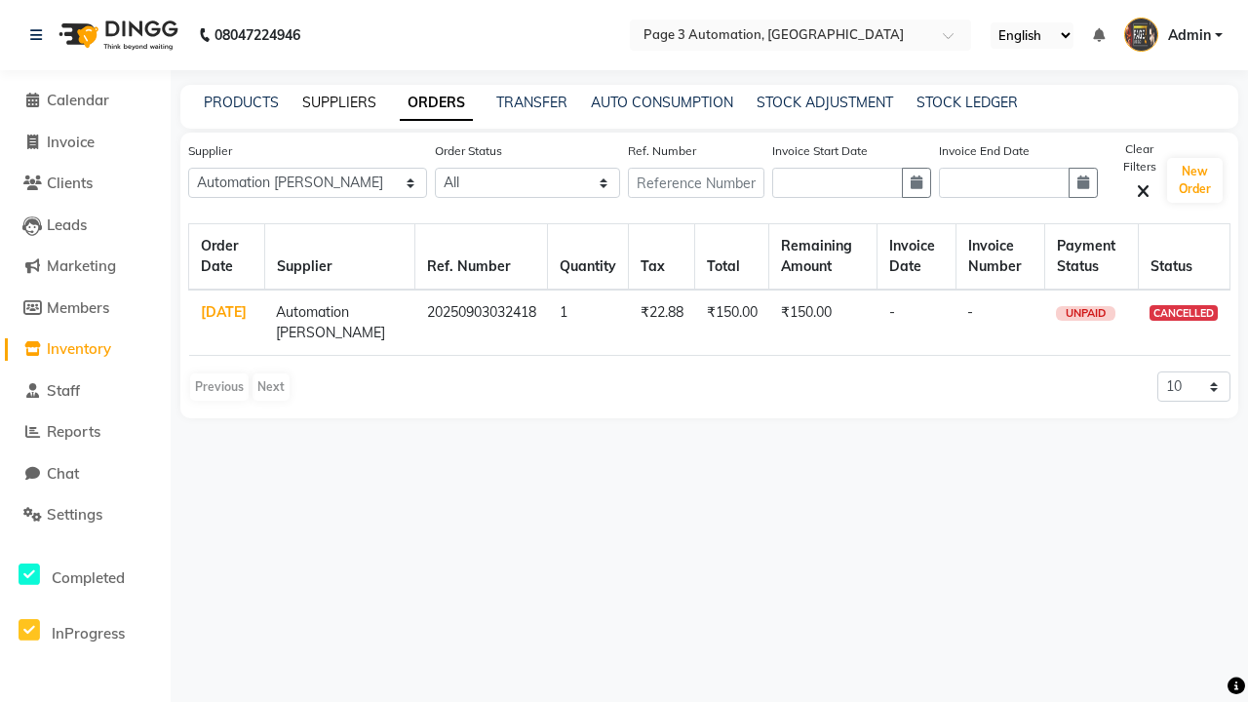
click at [339, 102] on link "SUPPLIERS" at bounding box center [339, 103] width 74 height 18
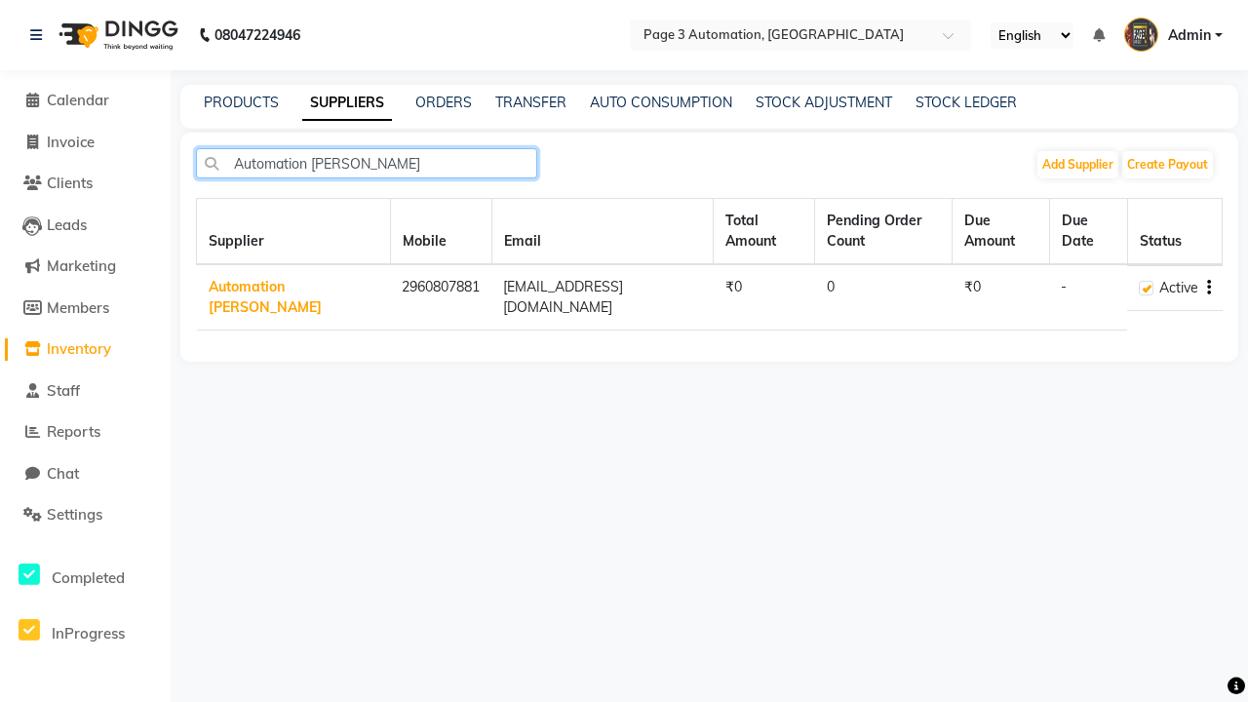
type input "Automation [PERSON_NAME]"
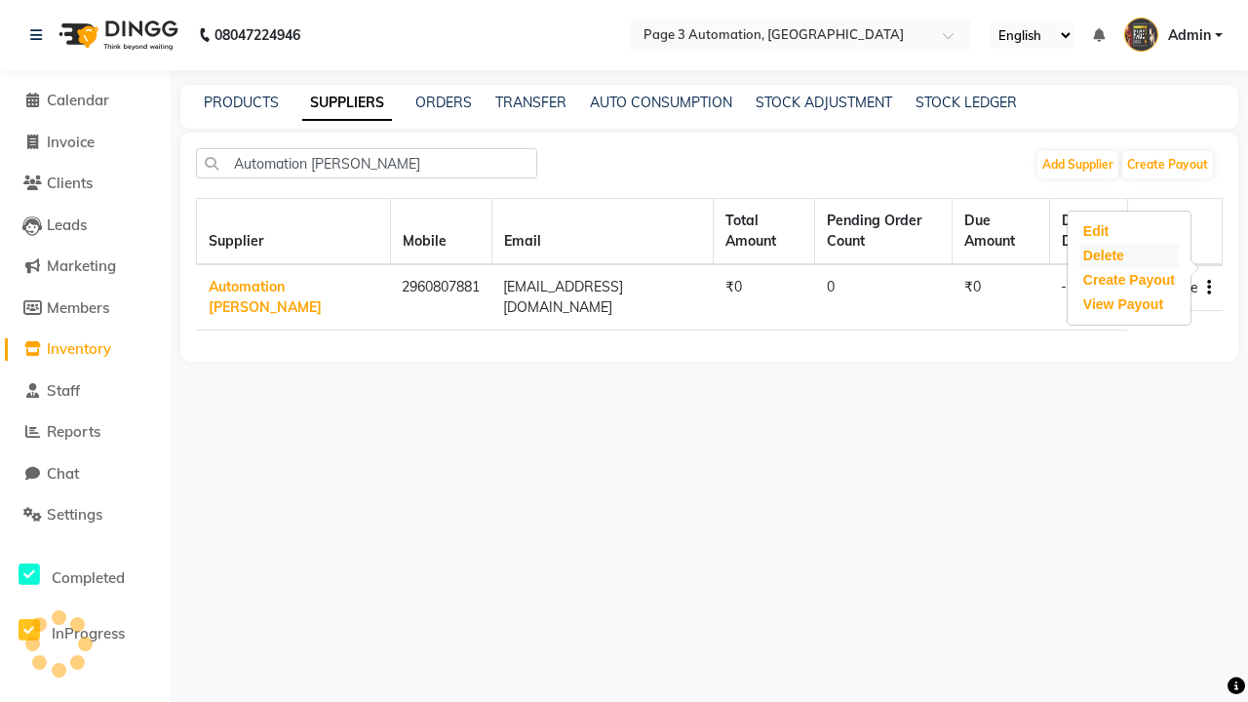
click at [1128, 256] on div "Delete" at bounding box center [1129, 256] width 99 height 24
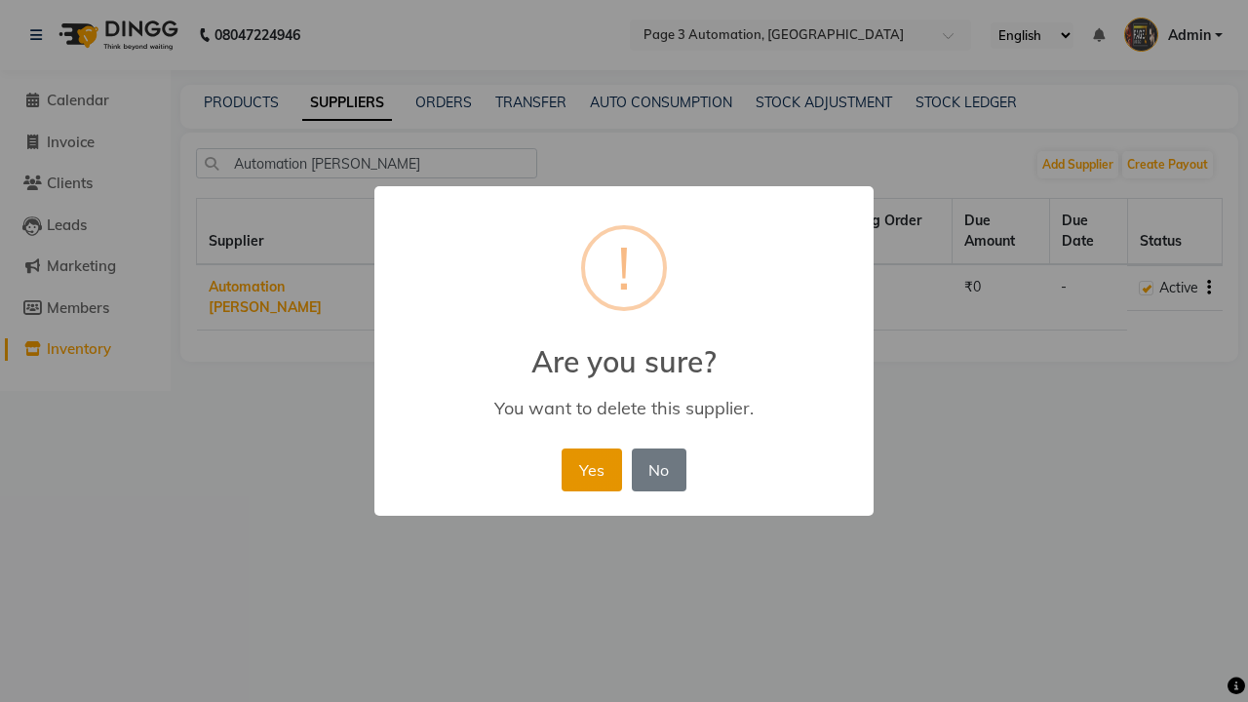
click at [591, 469] on button "Yes" at bounding box center [591, 470] width 59 height 43
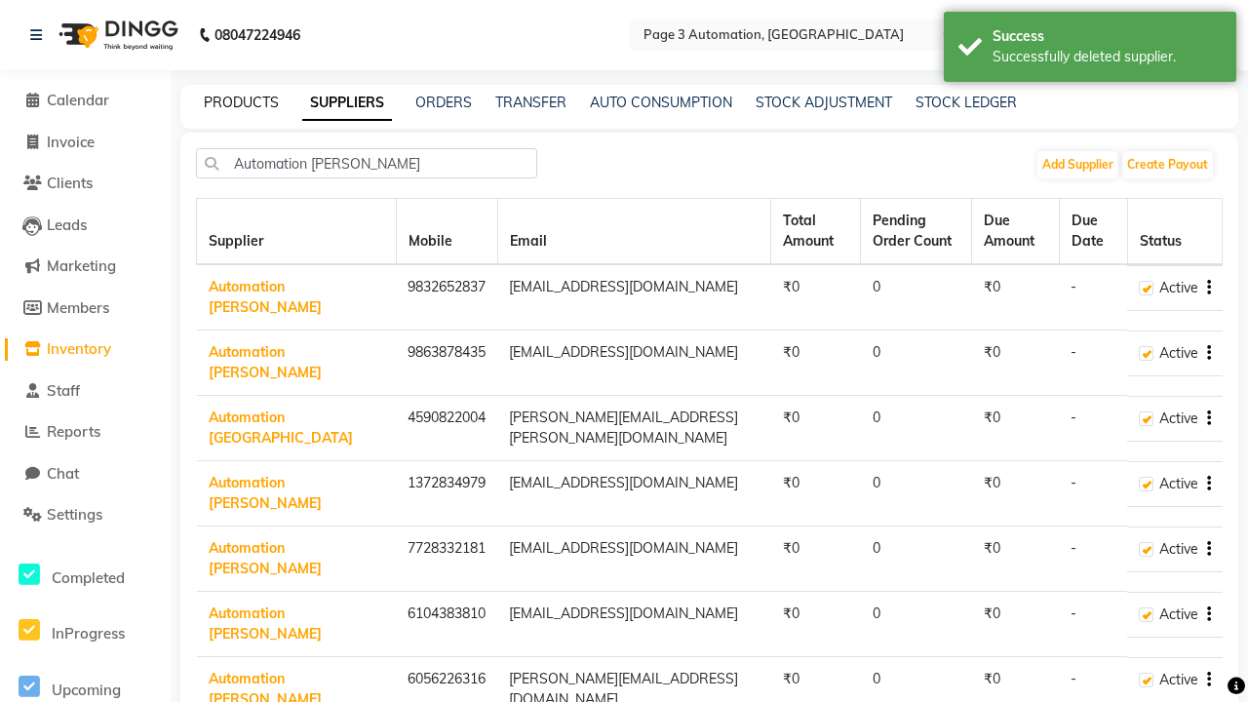
click at [1090, 50] on div "Successfully deleted supplier." at bounding box center [1107, 57] width 229 height 20
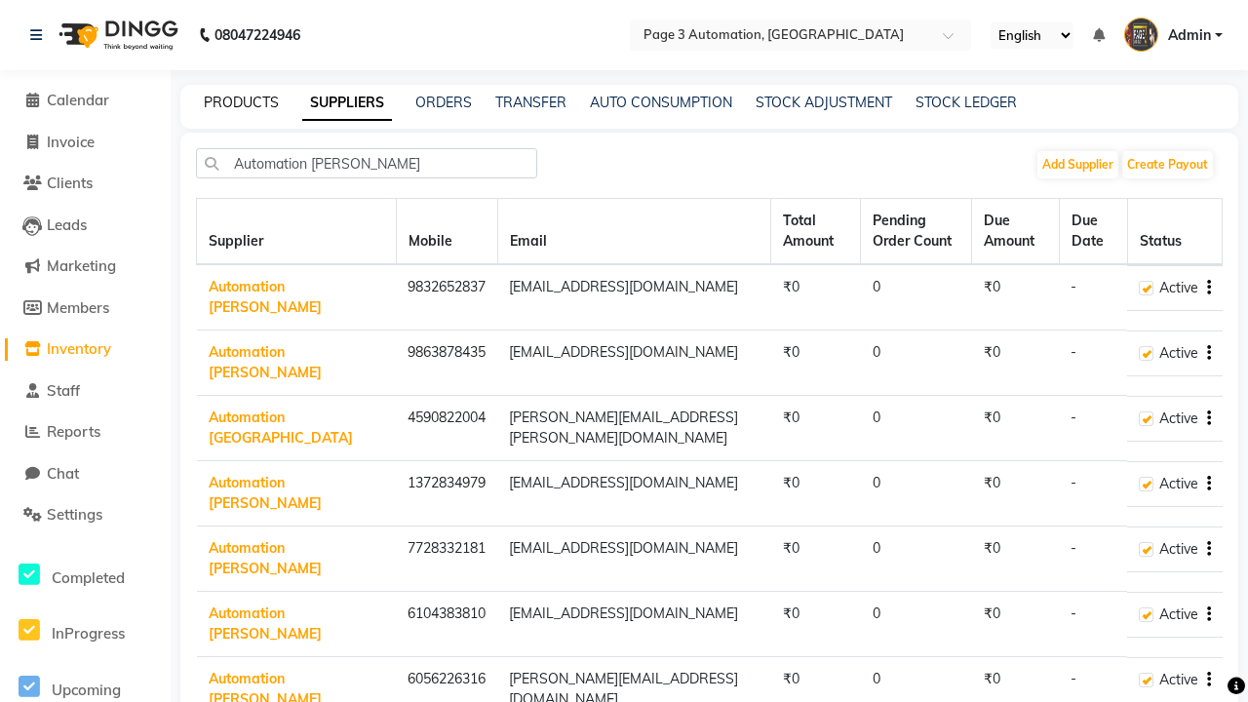
click at [241, 102] on link "PRODUCTS" at bounding box center [241, 103] width 75 height 18
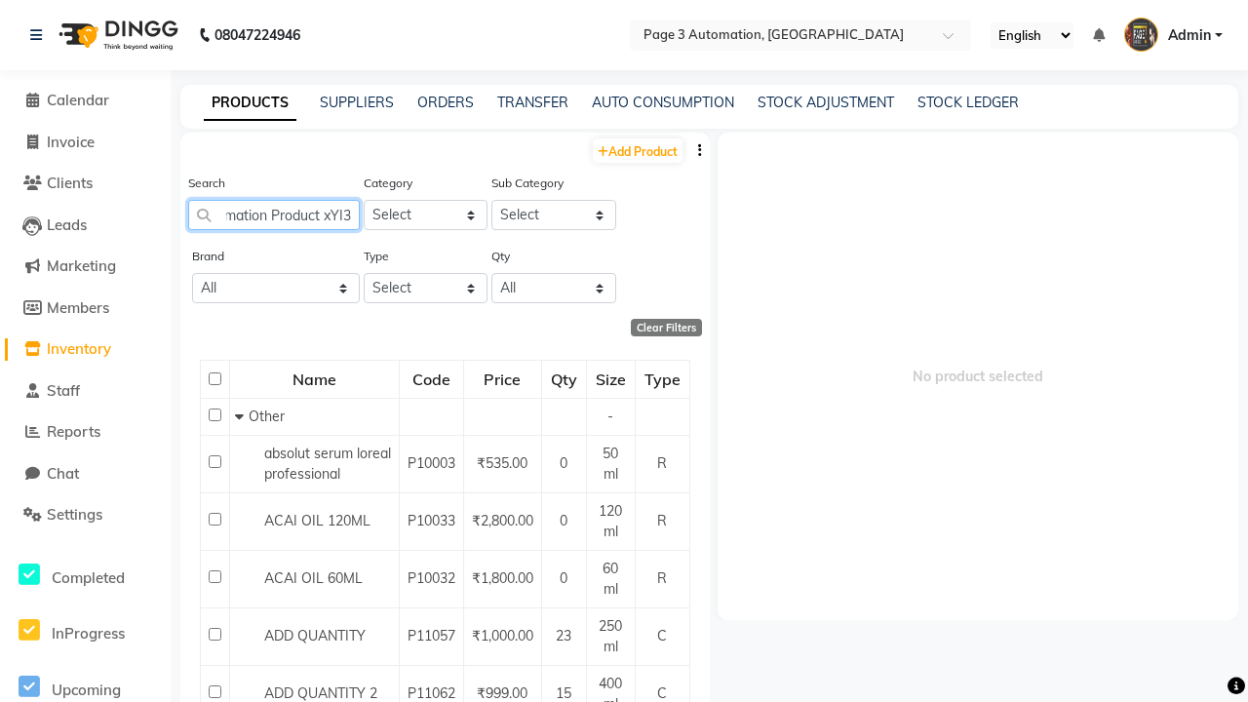
scroll to position [0, 39]
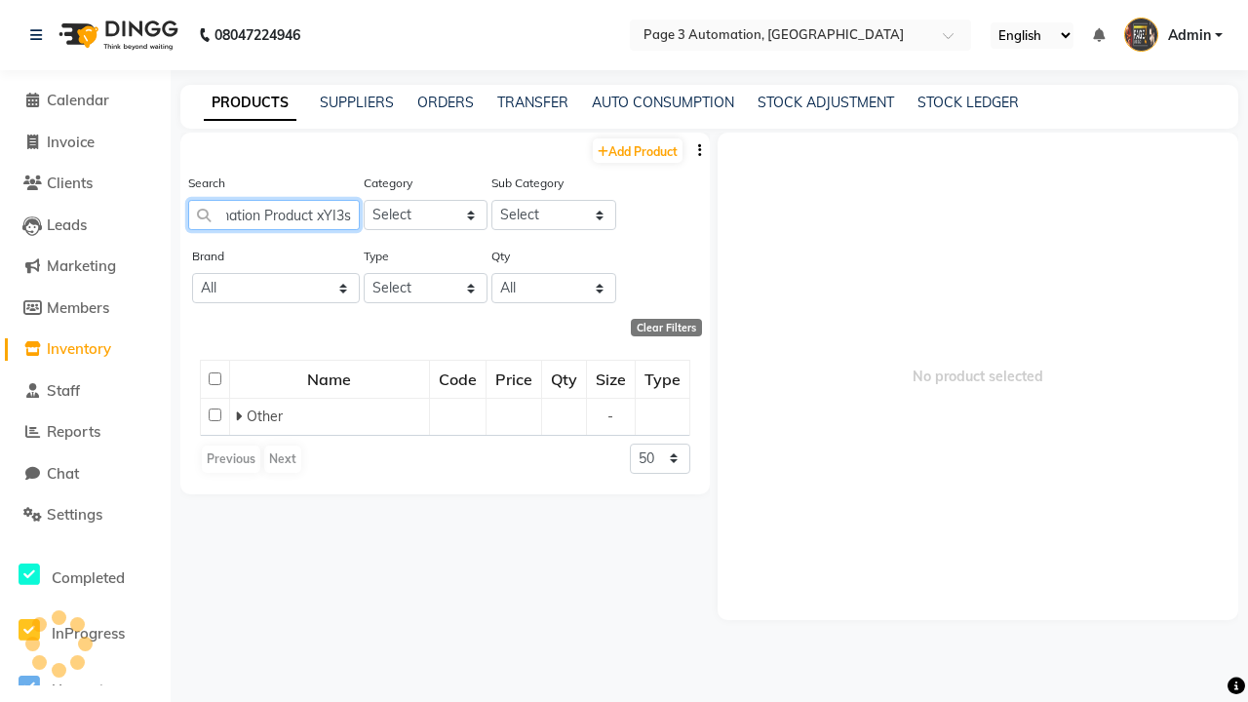
type input "Automation Product xYI3s"
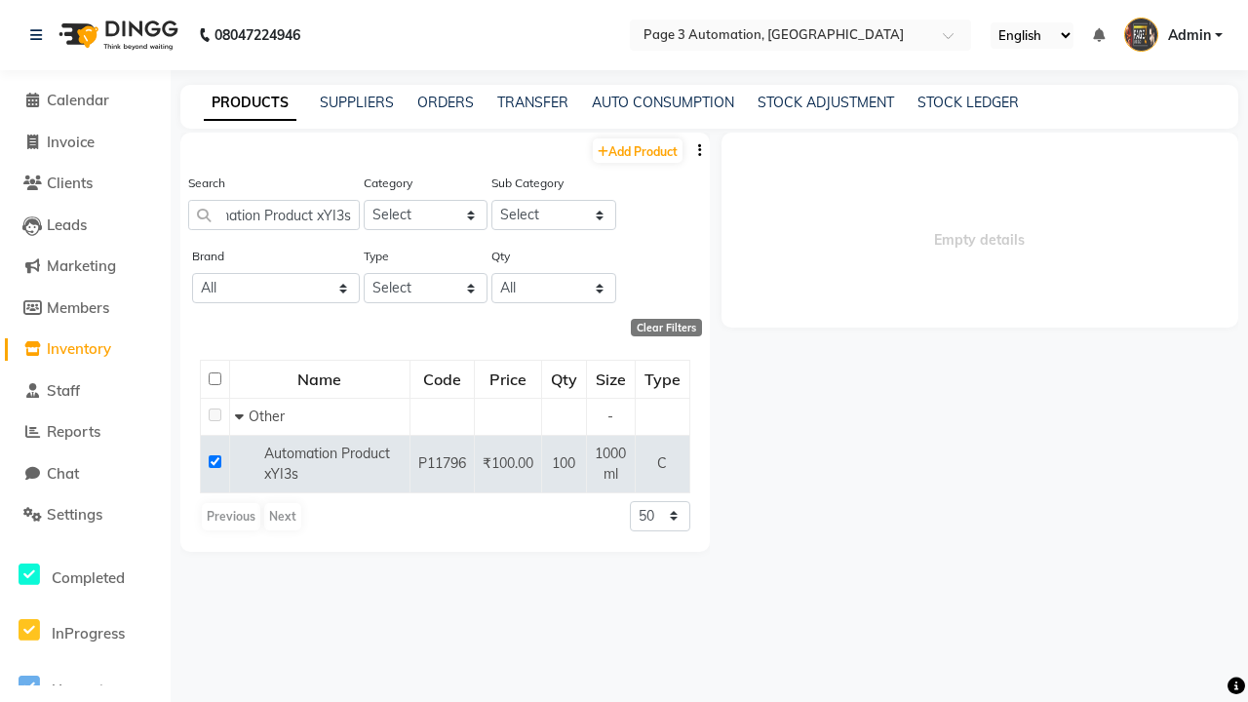
select select
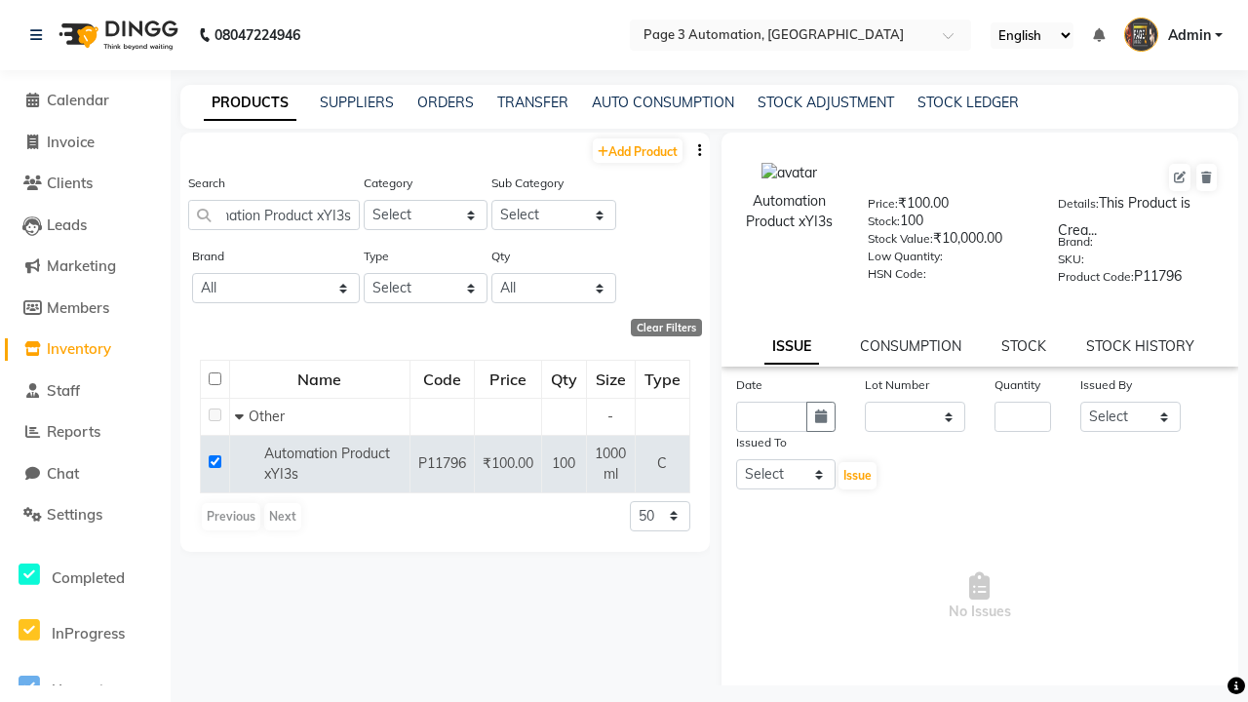
scroll to position [0, 0]
click at [1206, 178] on icon at bounding box center [1207, 178] width 11 height 12
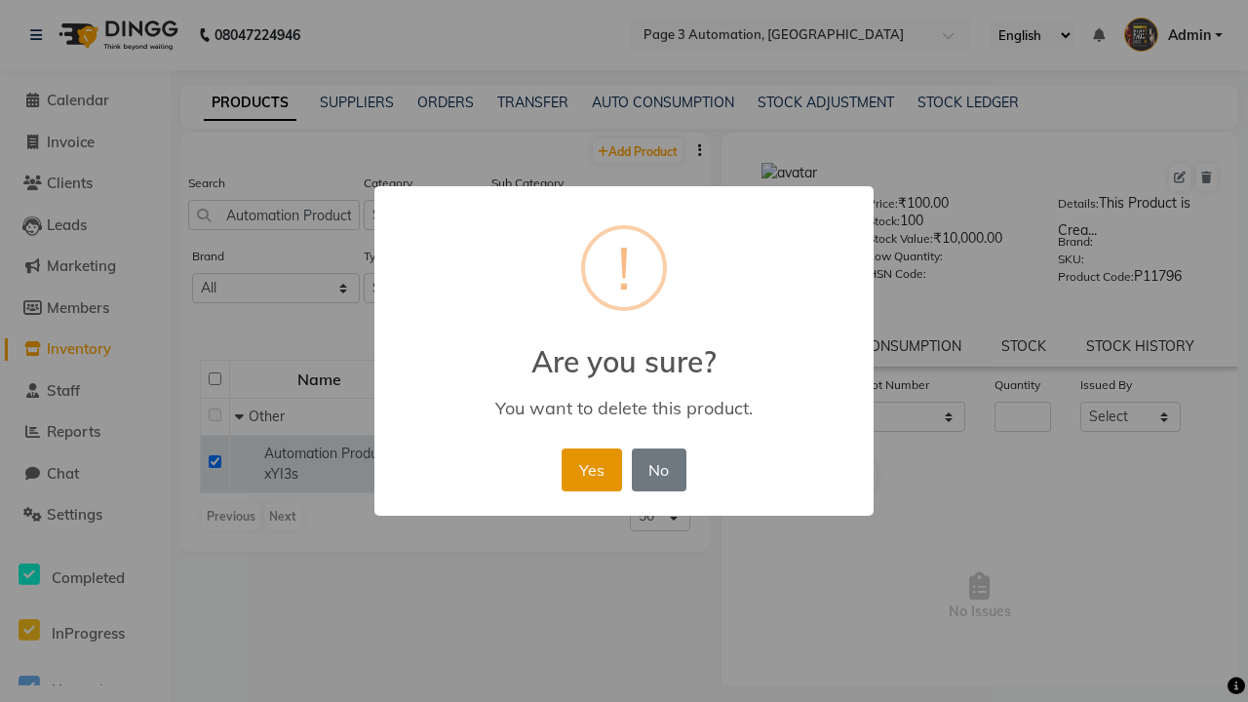
click at [591, 469] on button "Yes" at bounding box center [591, 470] width 59 height 43
